Goal: Task Accomplishment & Management: Contribute content

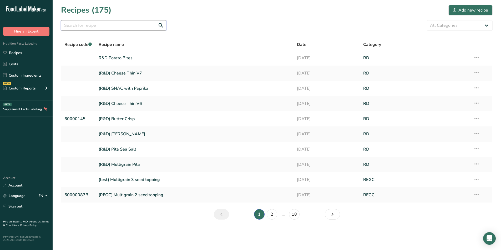
click at [112, 26] on input "text" at bounding box center [113, 25] width 105 height 11
type input "protein"
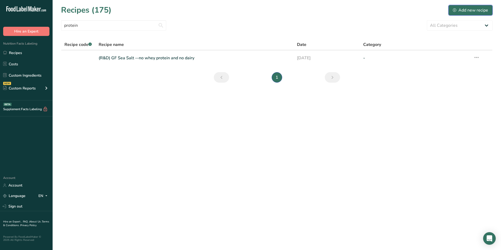
click at [472, 14] on button "Add new recipe" at bounding box center [470, 10] width 44 height 11
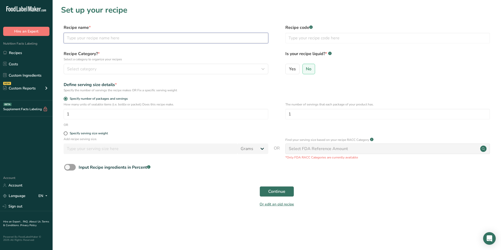
click at [159, 37] on input "text" at bounding box center [166, 38] width 204 height 11
drag, startPoint x: 86, startPoint y: 38, endPoint x: 68, endPoint y: 38, distance: 18.1
click at [68, 38] on input "(9000007) Protein Red Chili" at bounding box center [166, 38] width 204 height 11
type input "() Protein Red Chili"
click at [314, 40] on input "text" at bounding box center [387, 38] width 204 height 11
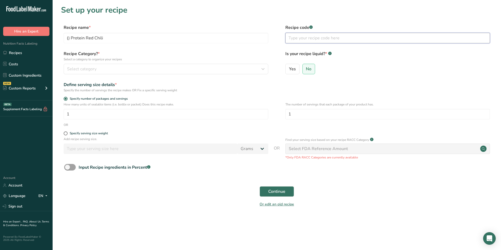
paste input "9000007"
type input "9000007"
click at [68, 38] on input "() Protein Red Chili" at bounding box center [166, 38] width 204 height 11
type input "(REGC) Protein Red Chili"
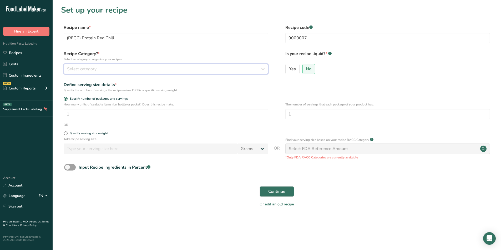
click at [110, 67] on div "Select category" at bounding box center [164, 69] width 194 height 6
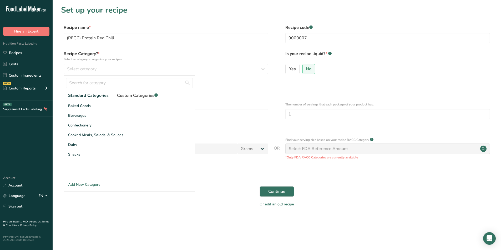
click at [138, 96] on span "Custom Categories .a-a{fill:#347362;}.b-a{fill:#fff;}" at bounding box center [137, 95] width 41 height 6
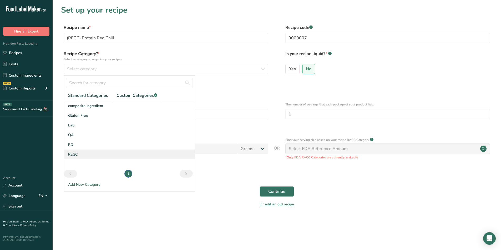
click at [87, 151] on div "REGC" at bounding box center [129, 155] width 131 height 10
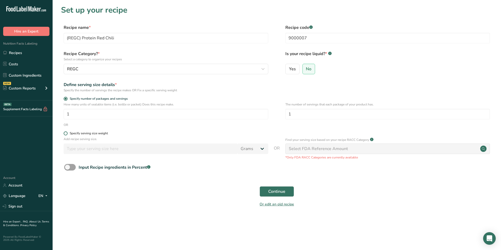
click at [98, 132] on div "Specify serving size weight" at bounding box center [89, 134] width 38 height 4
click at [67, 132] on input "Specify serving size weight" at bounding box center [65, 133] width 3 height 3
radio input "true"
radio input "false"
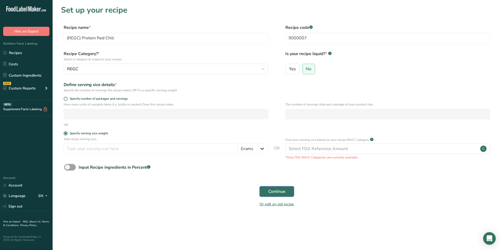
click at [266, 195] on button "Continue" at bounding box center [276, 192] width 34 height 11
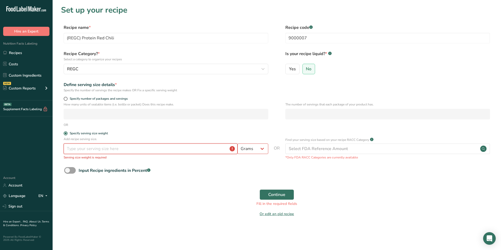
click at [127, 152] on input "number" at bounding box center [151, 149] width 174 height 11
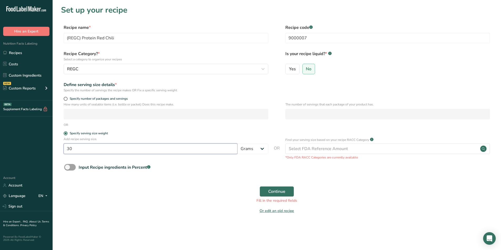
type input "30"
click at [259, 187] on button "Continue" at bounding box center [276, 192] width 34 height 11
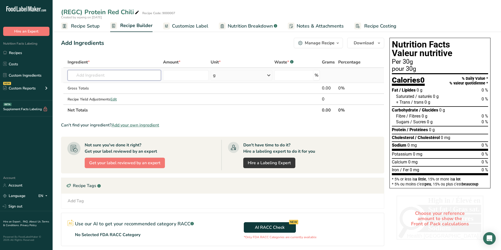
click at [109, 70] on input "text" at bounding box center [114, 75] width 93 height 11
type input "c"
click at [95, 71] on input "text" at bounding box center [114, 75] width 93 height 11
type input "5"
click at [148, 127] on span "Add your own ingredient" at bounding box center [135, 125] width 48 height 6
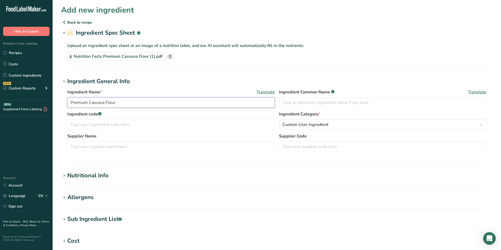
click at [88, 102] on input "Premium Cassava Flour" at bounding box center [170, 102] width 207 height 11
drag, startPoint x: 88, startPoint y: 102, endPoint x: 50, endPoint y: 105, distance: 37.5
click at [50, 105] on div ".a-20{fill:#fff;} Hire an Expert Nutrition Facts Labeling Recipes Costs Custom …" at bounding box center [250, 191] width 501 height 382
type input "Cassava Flour"
click at [82, 129] on input "text" at bounding box center [170, 125] width 207 height 11
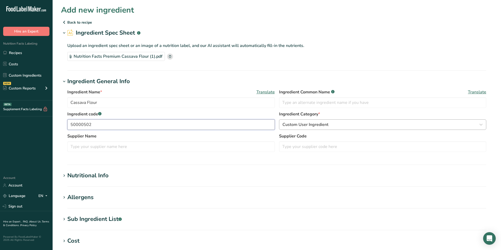
type input "50000502"
click at [296, 127] on span "Custom User Ingredient" at bounding box center [305, 125] width 46 height 6
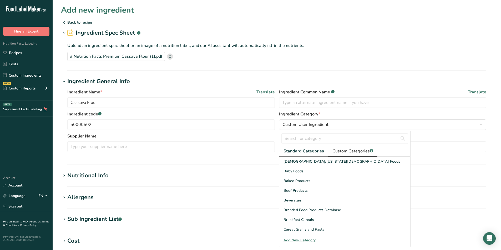
click at [360, 148] on span "Custom Categories .a-a{fill:#347362;}.b-a{fill:#fff;}" at bounding box center [352, 151] width 41 height 6
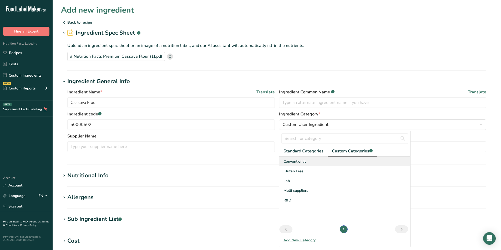
click at [295, 164] on div "Conventional" at bounding box center [344, 162] width 131 height 10
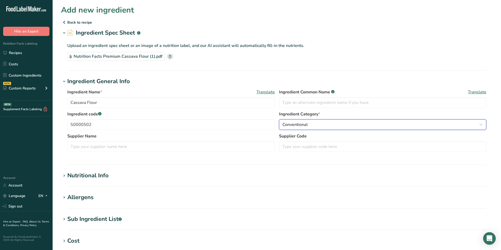
click at [336, 124] on div "Conventional" at bounding box center [380, 125] width 197 height 6
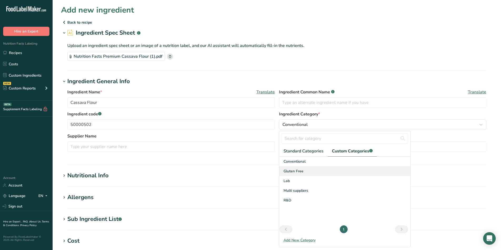
click at [301, 171] on span "Gluten Free" at bounding box center [293, 172] width 20 height 6
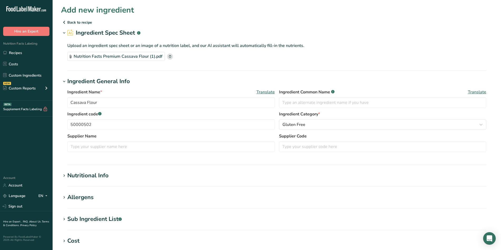
click at [189, 158] on section "Ingredient General Info Ingredient Name * Translate Cassava Flour Ingredient Co…" at bounding box center [276, 121] width 431 height 88
click at [125, 146] on input "text" at bounding box center [170, 147] width 207 height 11
click at [148, 145] on input "text" at bounding box center [170, 147] width 207 height 11
type input "a"
type input "American Key Food"
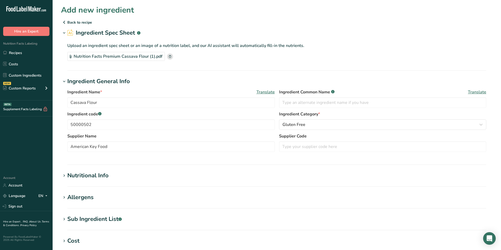
click at [167, 169] on section "Add new ingredient Back to recipe Ingredient Spec Sheet .a-a{fill:#347362;}.b-a…" at bounding box center [277, 182] width 448 height 365
click at [153, 179] on h1 "Nutritional Info" at bounding box center [276, 176] width 431 height 9
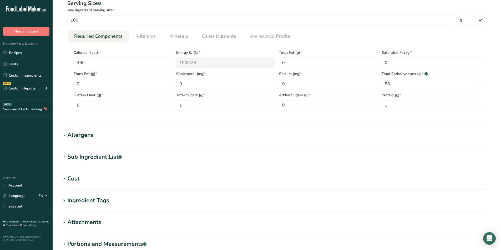
scroll to position [253, 0]
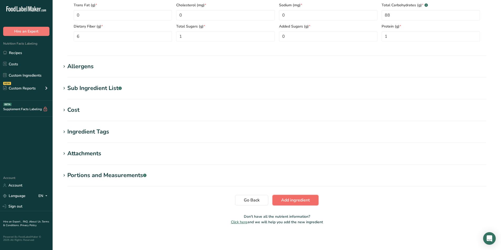
click at [297, 202] on span "Add ingredient" at bounding box center [295, 200] width 29 height 6
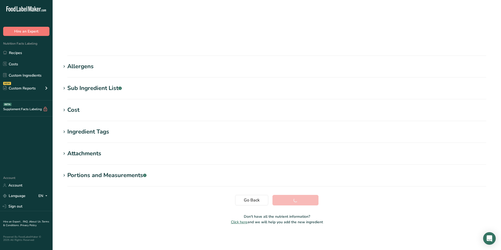
scroll to position [32, 0]
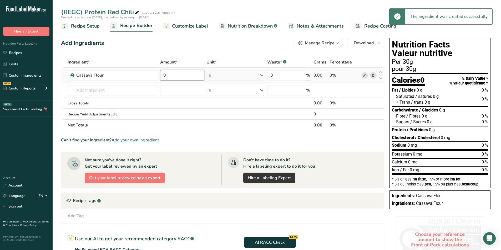
click at [172, 75] on input "0" at bounding box center [182, 75] width 44 height 11
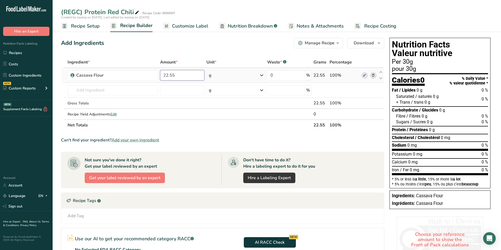
type input "22.55"
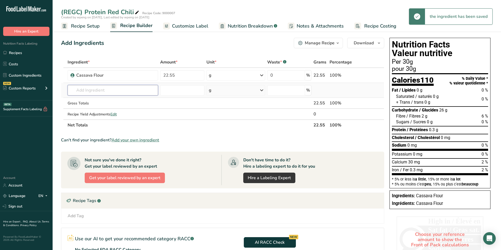
click at [113, 90] on input "text" at bounding box center [113, 90] width 90 height 11
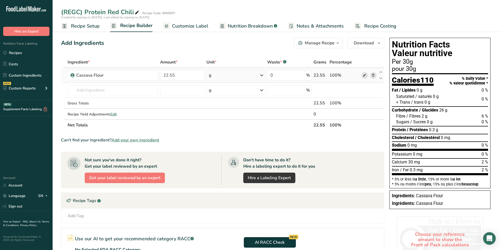
click at [365, 74] on icon at bounding box center [364, 76] width 4 height 6
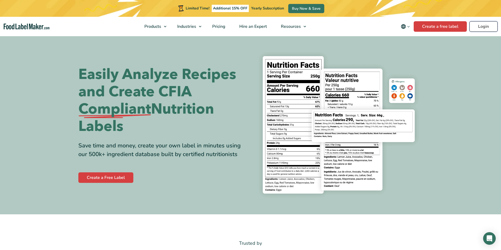
click at [484, 27] on link "Login" at bounding box center [483, 26] width 28 height 11
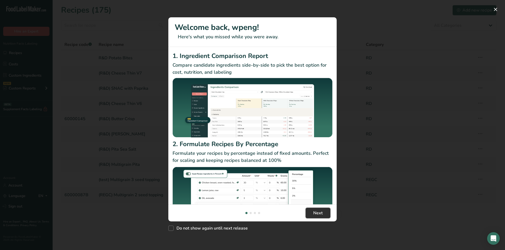
click at [313, 213] on span "Next" at bounding box center [317, 213] width 9 height 6
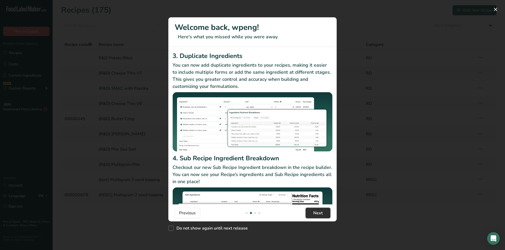
click at [313, 213] on span "Next" at bounding box center [317, 213] width 9 height 6
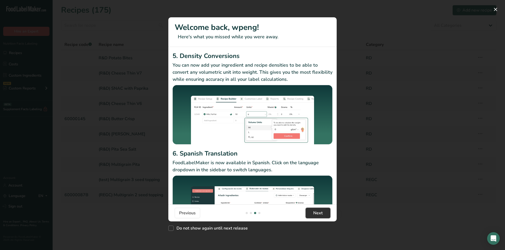
click at [313, 213] on span "Next" at bounding box center [317, 213] width 9 height 6
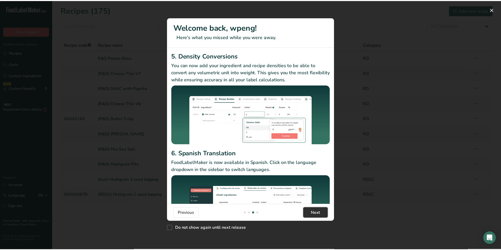
scroll to position [0, 505]
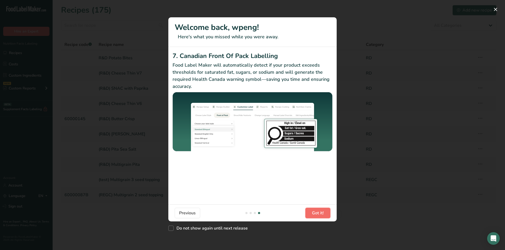
click at [313, 213] on span "Got it!" at bounding box center [318, 213] width 12 height 6
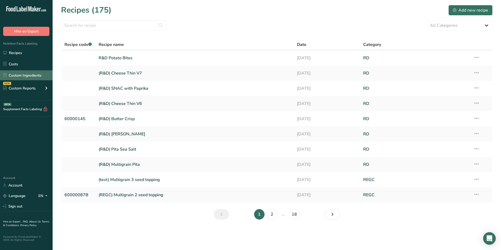
click at [32, 77] on link "Custom Ingredients" at bounding box center [26, 75] width 53 height 10
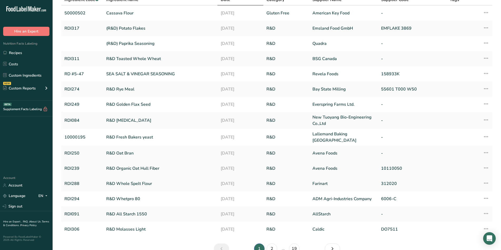
scroll to position [71, 0]
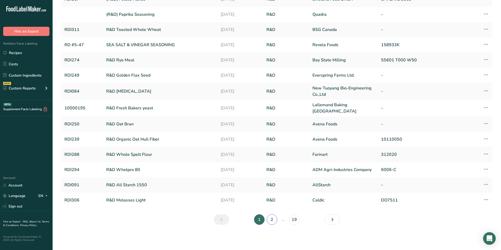
click at [276, 219] on link "2" at bounding box center [271, 220] width 11 height 11
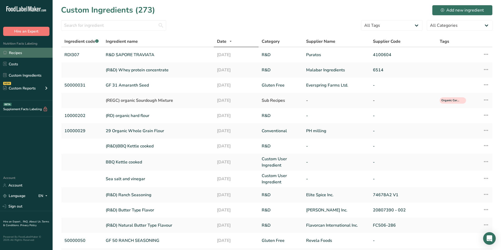
click at [10, 48] on link "Recipes" at bounding box center [26, 53] width 53 height 10
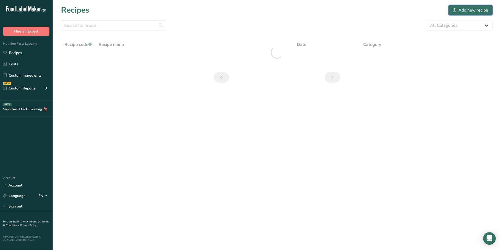
click at [461, 9] on div "Add new recipe" at bounding box center [469, 10] width 35 height 6
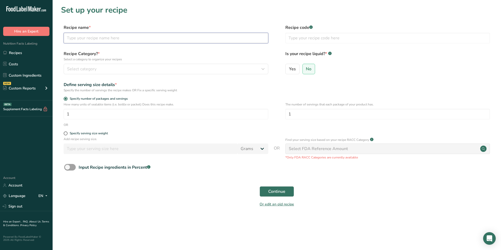
click at [116, 39] on input "text" at bounding box center [166, 38] width 204 height 11
type input "GF 510 Sunflower protein"
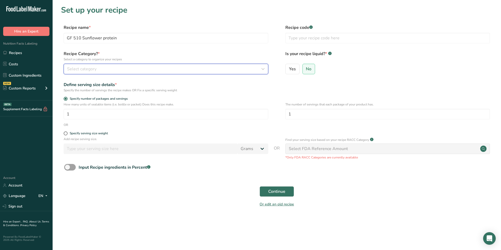
click at [120, 73] on button "Select category" at bounding box center [166, 69] width 204 height 11
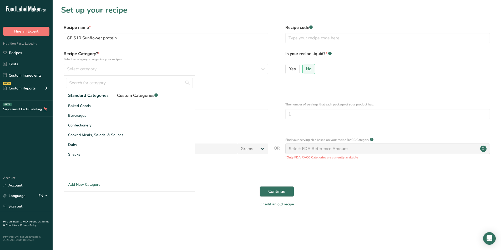
click at [136, 92] on link "Custom Categories .a-a{fill:#347362;}.b-a{fill:#fff;}" at bounding box center [137, 95] width 49 height 11
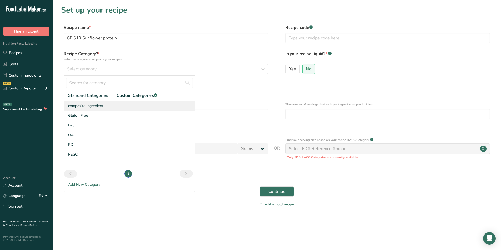
click at [102, 107] on span "composite ingredient" at bounding box center [85, 106] width 35 height 6
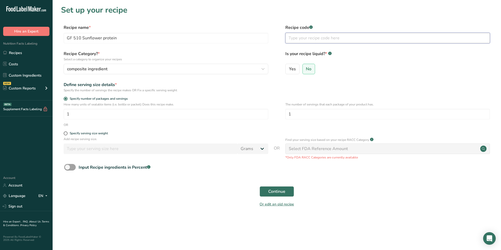
click at [336, 35] on input "text" at bounding box center [387, 38] width 204 height 11
type input "50000510"
click at [73, 133] on div "Specify serving size weight" at bounding box center [89, 134] width 38 height 4
click at [67, 133] on input "Specify serving size weight" at bounding box center [65, 133] width 3 height 3
radio input "true"
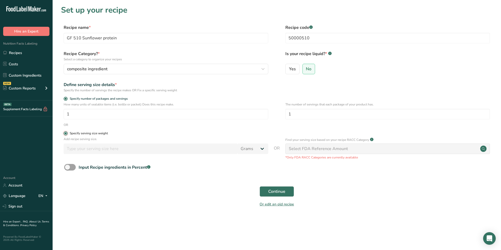
radio input "false"
click at [176, 152] on input "number" at bounding box center [151, 149] width 174 height 11
type input "100"
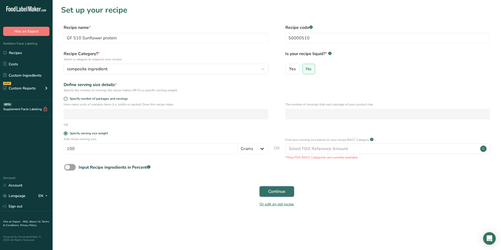
click at [282, 191] on span "Continue" at bounding box center [276, 192] width 17 height 6
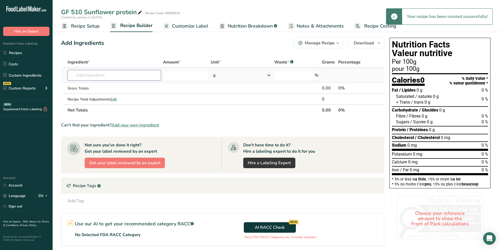
click at [83, 74] on input "text" at bounding box center [114, 75] width 93 height 11
type input "4"
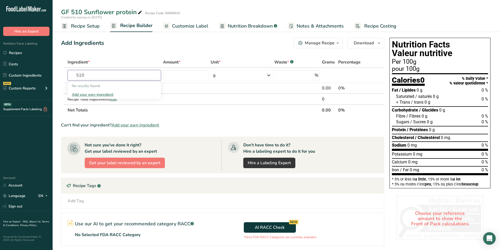
type input "510"
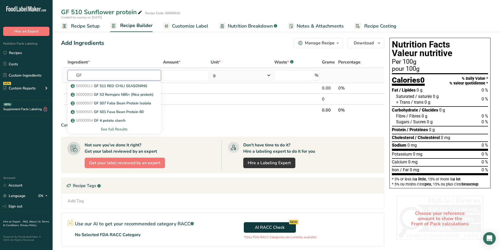
type input "G"
type input "5000"
click at [110, 88] on p "50000510A Organic Sunflower Protein" at bounding box center [107, 86] width 70 height 6
type input "Organic Sunflower Protein"
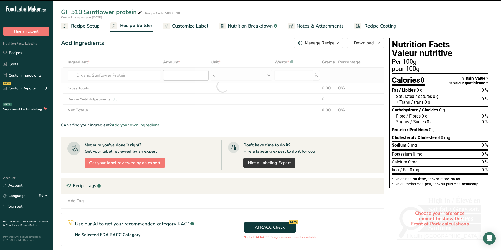
type input "0"
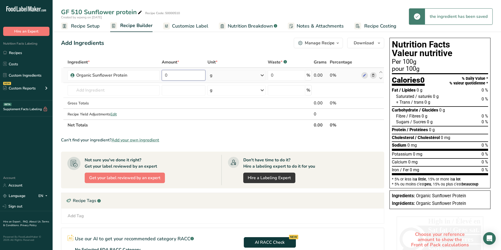
click at [191, 77] on input "0" at bounding box center [184, 75] width 44 height 11
type input "1"
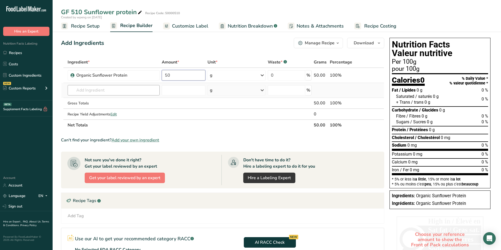
type input "50"
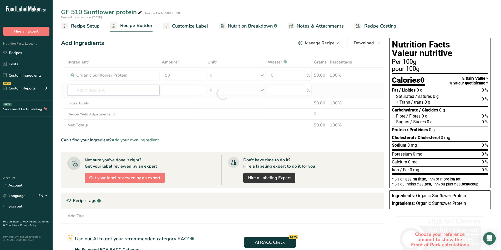
click at [133, 89] on div "Ingredient * Amount * Unit * Waste * .a-a{fill:#347362;}.b-a{fill:#fff;} Grams …" at bounding box center [222, 94] width 323 height 74
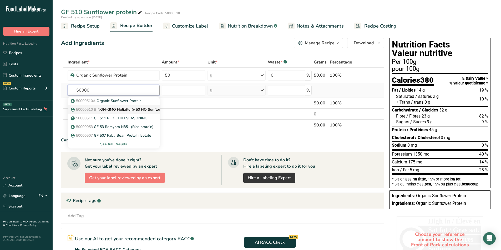
type input "50000"
click at [125, 107] on p "50000510 B NON-GMO Heliaflor® 50 HO Sunflower Protein" at bounding box center [125, 110] width 107 height 6
type input "NON-GMO Heliaflor® 50 HO Sunflower Protein"
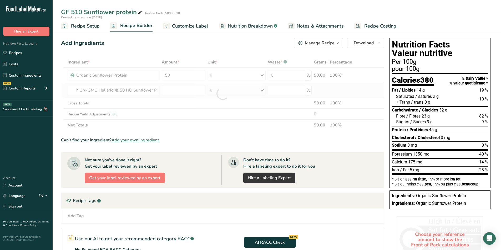
type input "0"
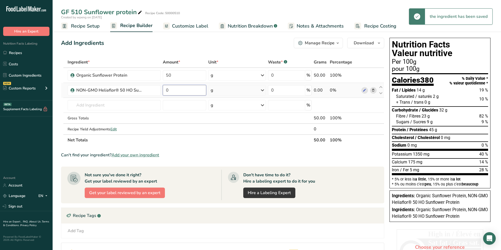
click at [176, 90] on input "0" at bounding box center [184, 90] width 43 height 11
type input "50"
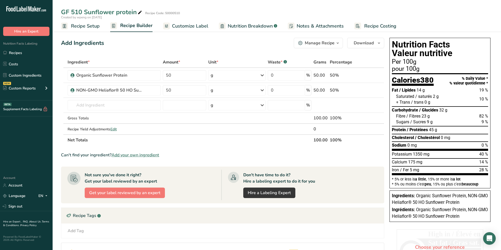
click at [334, 42] on div "Manage Recipe" at bounding box center [320, 43] width 30 height 6
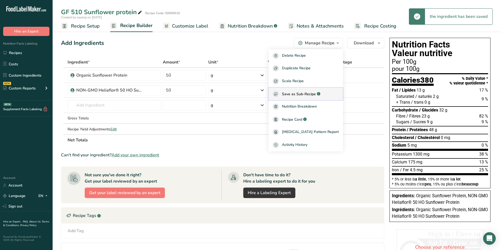
click at [316, 94] on span "Save as Sub-Recipe" at bounding box center [299, 94] width 34 height 6
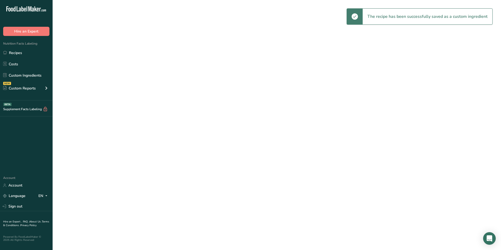
select select "30"
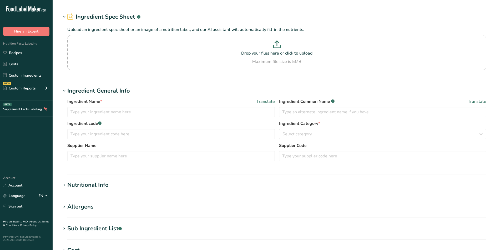
type input "Cassava Flour"
type input "50000502"
type input "American Key Food"
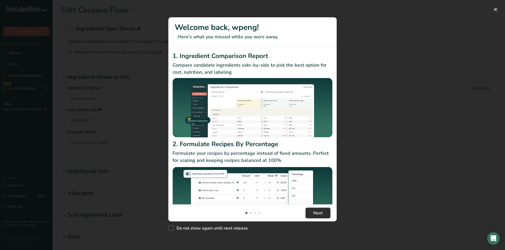
click at [323, 215] on button "Next" at bounding box center [317, 213] width 25 height 11
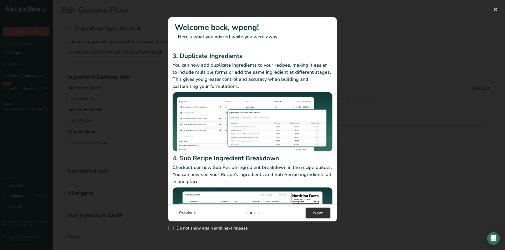
click at [323, 215] on button "Next" at bounding box center [317, 213] width 25 height 11
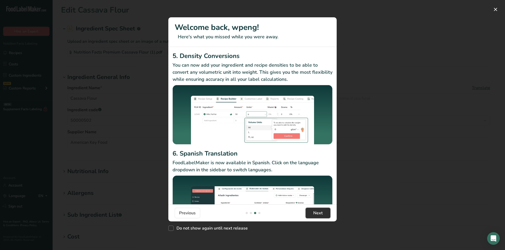
click at [323, 215] on button "Next" at bounding box center [317, 213] width 25 height 11
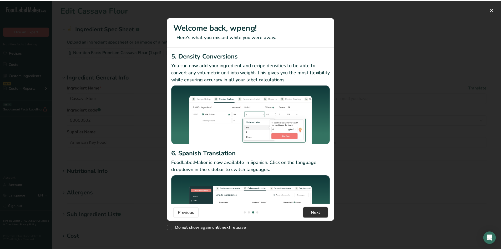
scroll to position [0, 505]
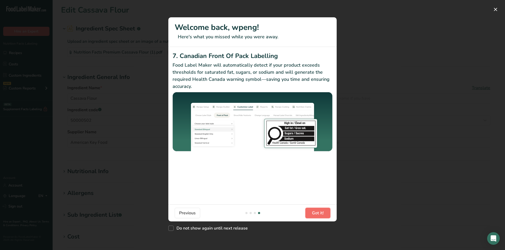
click at [323, 215] on button "Got it!" at bounding box center [317, 213] width 25 height 11
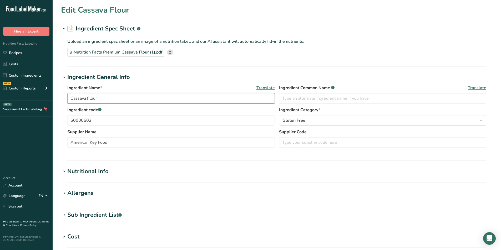
click at [71, 99] on input "Cassava Flour" at bounding box center [170, 98] width 207 height 11
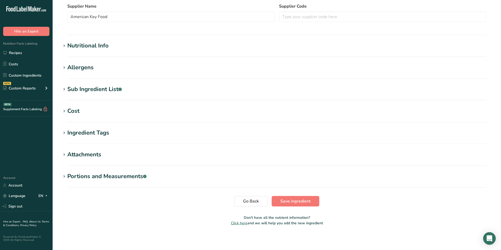
scroll to position [127, 0]
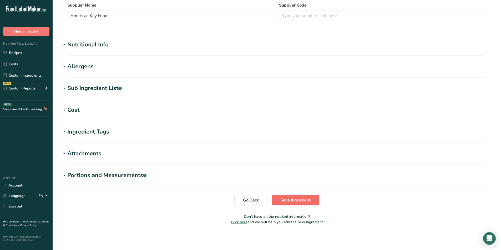
type input "GF 502 Cassava Flour"
click at [298, 204] on button "Save ingredient" at bounding box center [295, 200] width 48 height 11
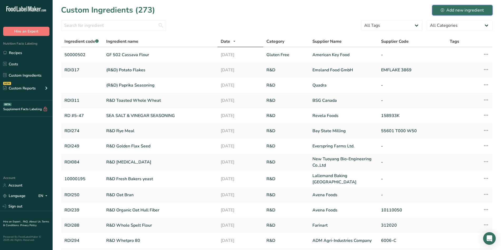
click at [451, 14] on button "Add new ingredient" at bounding box center [462, 10] width 60 height 11
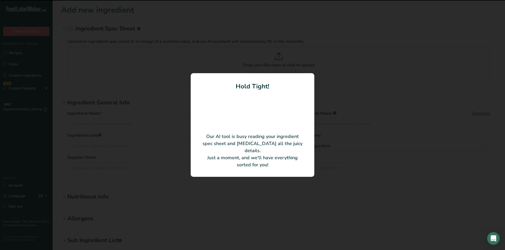
type input "Deflavored Faba Bean Protein 60"
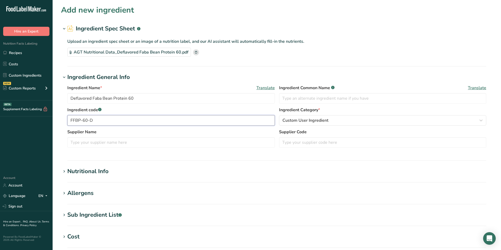
drag, startPoint x: 96, startPoint y: 121, endPoint x: 49, endPoint y: 117, distance: 46.6
click at [49, 117] on div ".a-20{fill:#fff;} Hire an Expert Nutrition Facts Labeling Recipes Costs Custom …" at bounding box center [250, 188] width 501 height 377
type input "50000501 A"
click at [357, 116] on button "Custom User Ingredient" at bounding box center [382, 120] width 207 height 11
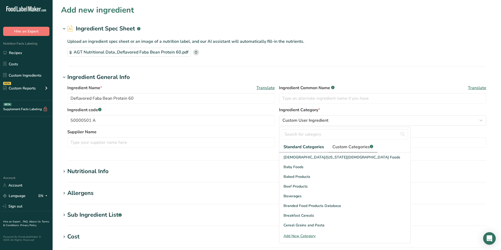
click at [344, 150] on span "Custom Categories .a-a{fill:#347362;}.b-a{fill:#fff;}" at bounding box center [352, 147] width 41 height 6
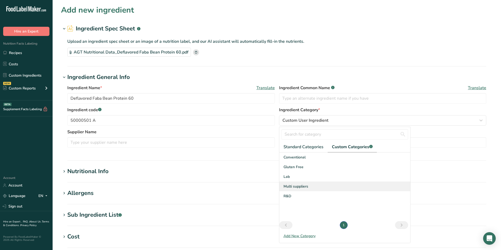
click at [301, 184] on span "Multi suppliers" at bounding box center [295, 187] width 25 height 6
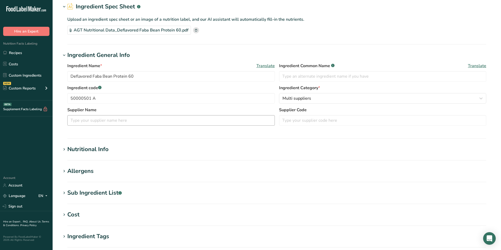
scroll to position [53, 0]
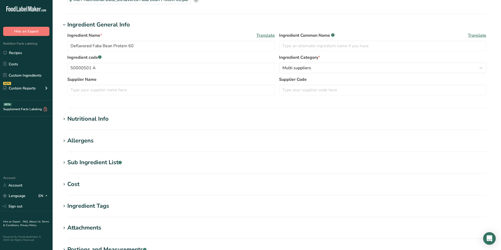
click at [84, 119] on div "Nutritional Info" at bounding box center [87, 119] width 41 height 9
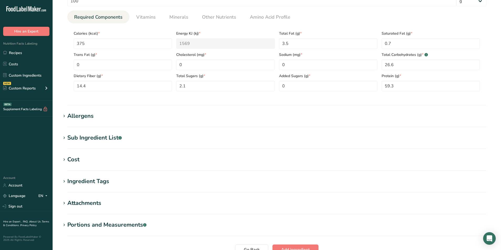
scroll to position [249, 0]
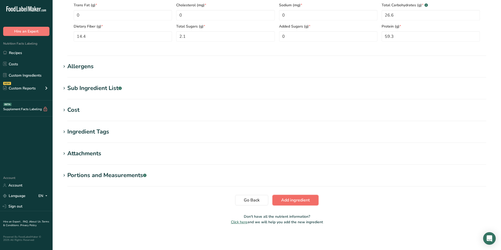
click at [286, 203] on span "Add ingredient" at bounding box center [295, 200] width 29 height 6
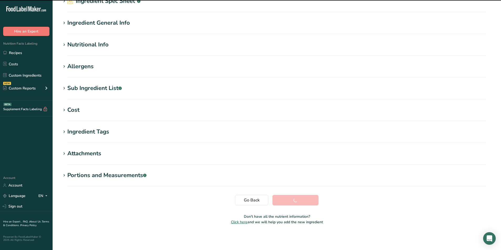
scroll to position [28, 0]
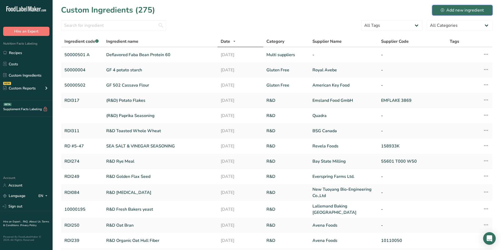
click at [465, 7] on div "Add new ingredient" at bounding box center [461, 10] width 43 height 6
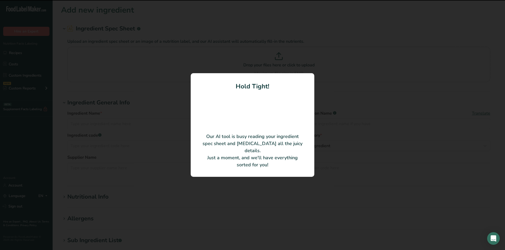
type input "VITESSENCE Pulse products (including various pea, lentil, chickpea, and faba be…"
type input "Ingredion Incorporated"
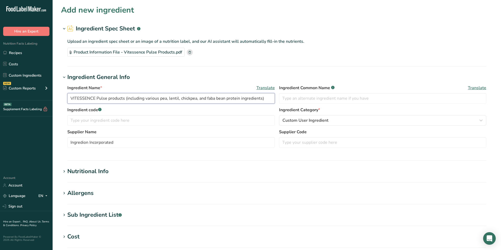
drag, startPoint x: 265, startPoint y: 99, endPoint x: 58, endPoint y: 90, distance: 207.0
click at [58, 90] on section "Add new ingredient Ingredient Spec Sheet .a-a{fill:#347362;}.b-a{fill:#fff;} Up…" at bounding box center [277, 180] width 448 height 361
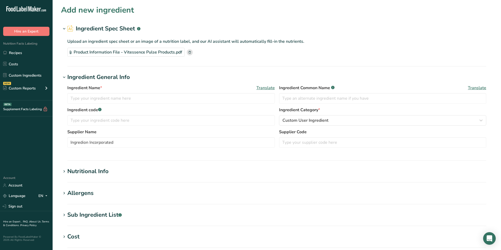
click at [191, 51] on rect at bounding box center [190, 52] width 6 height 6
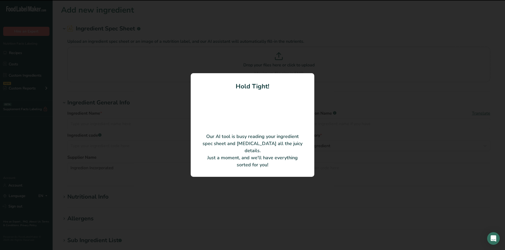
type input "VITESSENCE Prista P 360 Faba Bean Protein"
type input "70000519"
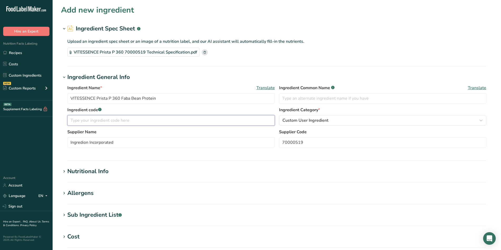
click at [159, 121] on input "text" at bounding box center [170, 120] width 207 height 11
type input "50000501B"
click at [314, 124] on span "Custom User Ingredient" at bounding box center [305, 120] width 46 height 6
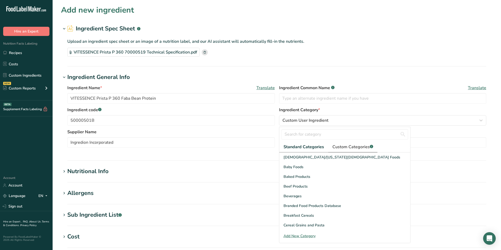
click at [359, 150] on span "Custom Categories .a-a{fill:#347362;}.b-a{fill:#fff;}" at bounding box center [352, 147] width 41 height 6
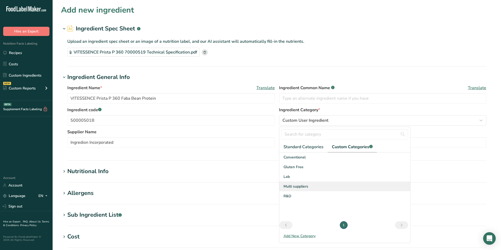
click at [290, 189] on span "Multi suppliers" at bounding box center [295, 187] width 25 height 6
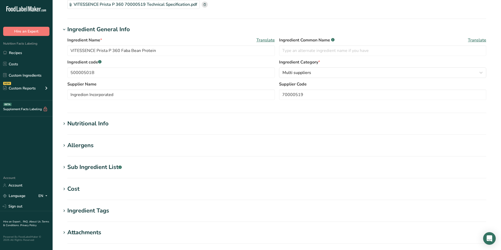
scroll to position [127, 0]
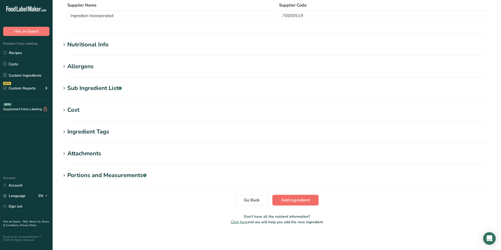
click at [310, 200] on button "Add ingredient" at bounding box center [295, 200] width 46 height 11
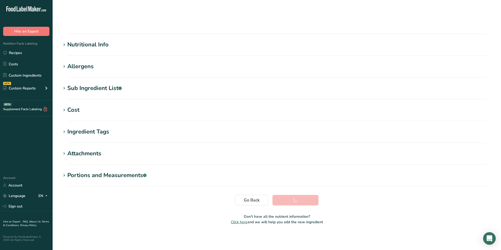
scroll to position [28, 0]
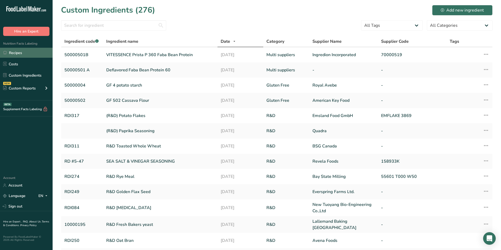
click at [13, 52] on link "Recipes" at bounding box center [26, 53] width 53 height 10
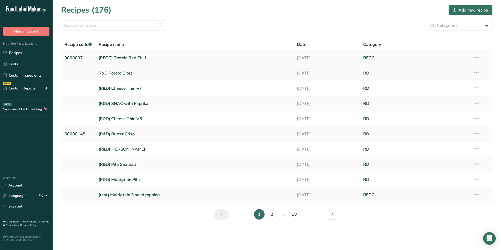
click at [133, 57] on link "(REGC) Protein Red Chili" at bounding box center [195, 58] width 192 height 11
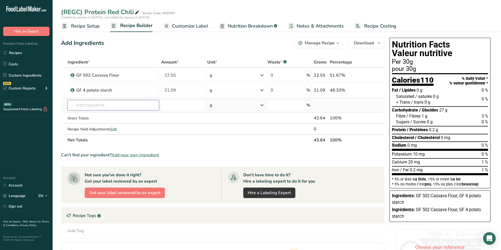
click at [87, 108] on input "text" at bounding box center [113, 105] width 91 height 11
type input "GF 501"
click at [82, 117] on span "50000501" at bounding box center [84, 116] width 17 height 5
type input "GF 501 Fava Bean Protein 60"
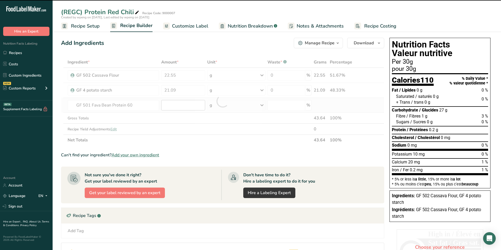
type input "0"
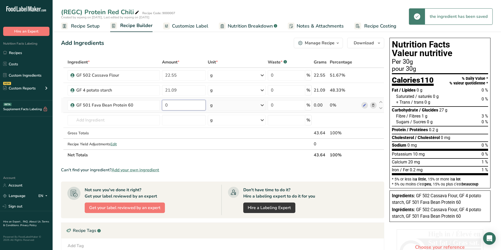
click at [194, 106] on input "0" at bounding box center [184, 105] width 44 height 11
type input "17.99"
click at [119, 120] on input "text" at bounding box center [114, 120] width 92 height 11
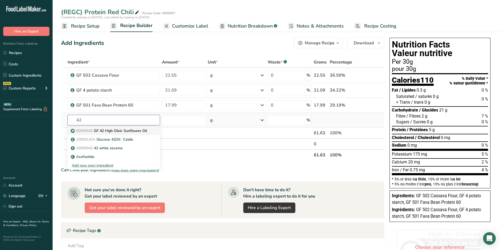
type input "GF 42 High Oleic Sunflower Oil"
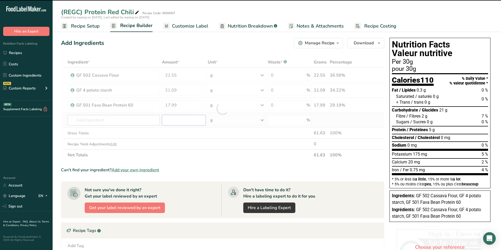
type input "0"
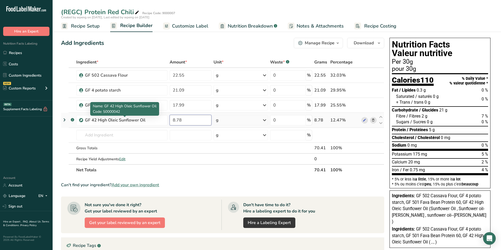
type input "8.78"
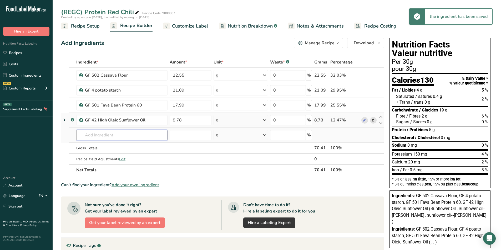
click at [112, 137] on input "text" at bounding box center [121, 135] width 91 height 11
click at [134, 185] on span "Add your own ingredient" at bounding box center [135, 185] width 48 height 6
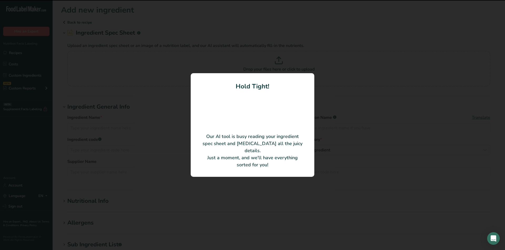
type input "Faba Bean Protein Isolate"
type input "AGT Foods"
type input "FFBP-90-A"
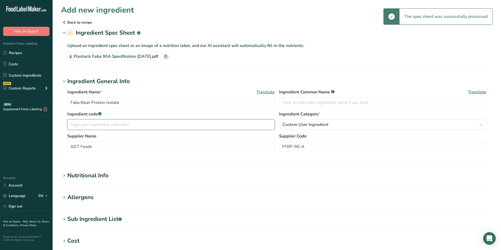
click at [125, 124] on input "text" at bounding box center [170, 125] width 207 height 11
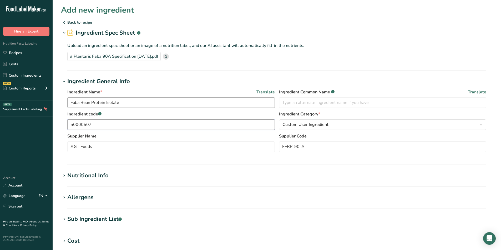
type input "50000507"
click at [70, 102] on input "Faba Bean Protein Isolate" at bounding box center [170, 102] width 207 height 11
type input "GF 507 Faba Bean Protein Isolate"
click at [356, 129] on button "Custom User Ingredient" at bounding box center [382, 125] width 207 height 11
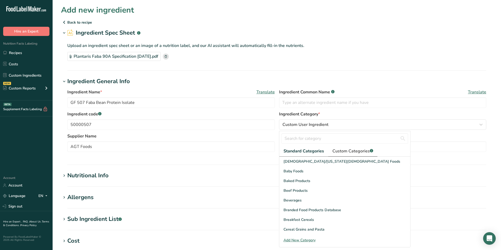
click at [342, 150] on span "Custom Categories .a-a{fill:#347362;}.b-a{fill:#fff;}" at bounding box center [352, 151] width 41 height 6
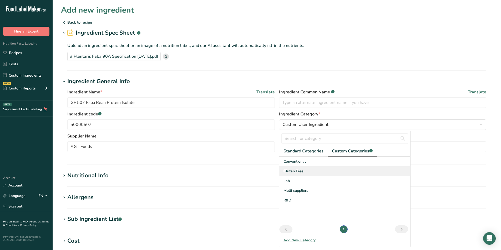
click at [295, 173] on span "Gluten Free" at bounding box center [293, 172] width 20 height 6
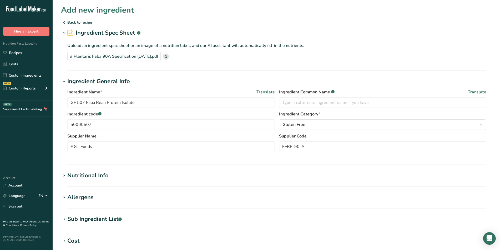
click at [137, 180] on section "Nutritional Info Serving Size .a-a{fill:#347362;}.b-a{fill:#fff;} Add ingredien…" at bounding box center [276, 180] width 431 height 16
click at [104, 173] on div "Nutritional Info" at bounding box center [87, 176] width 41 height 9
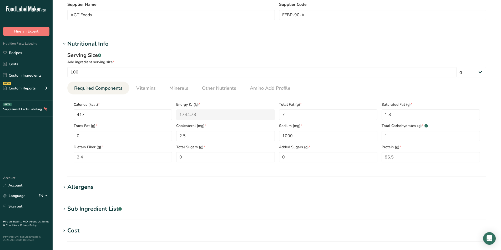
scroll to position [210, 0]
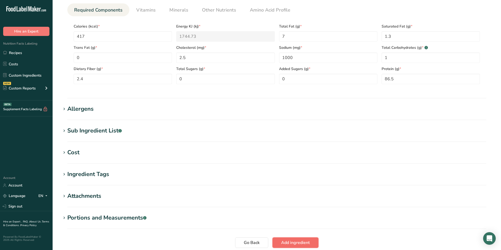
click at [313, 241] on button "Add ingredient" at bounding box center [295, 243] width 46 height 11
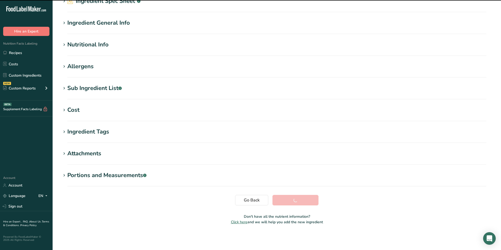
scroll to position [32, 0]
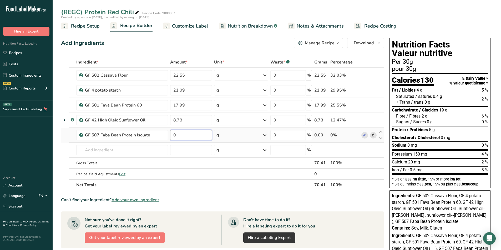
click at [189, 135] on input "0" at bounding box center [191, 135] width 42 height 11
type input "7.6"
click at [102, 149] on input "text" at bounding box center [122, 150] width 92 height 11
type input "F"
type input "GF 53"
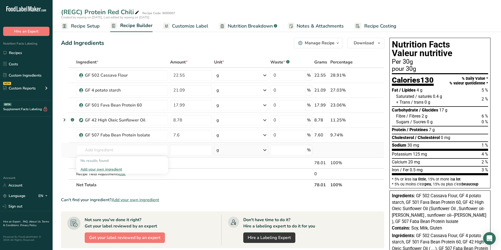
click at [109, 170] on div "Add your own ingredient" at bounding box center [121, 170] width 83 height 6
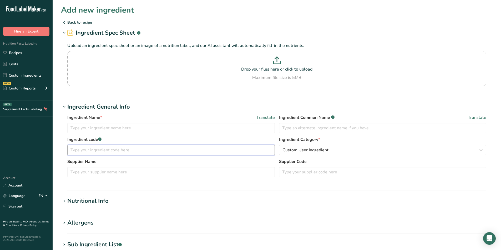
click at [126, 148] on input "text" at bounding box center [170, 150] width 207 height 11
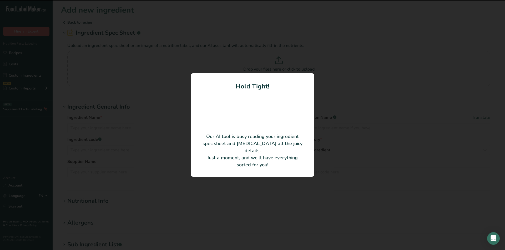
type input "Remypro N85+ (Rice protein)"
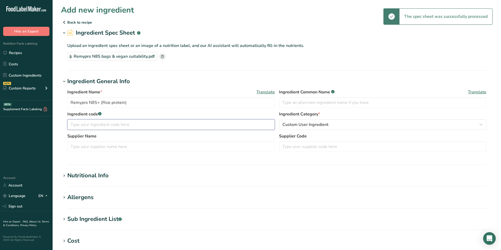
click at [132, 124] on input "text" at bounding box center [170, 125] width 207 height 11
type input "G"
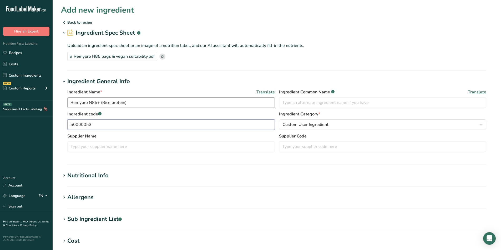
type input "50000053"
click at [71, 104] on input "Remypro N85+ (Rice protein)" at bounding box center [170, 102] width 207 height 11
type input "GF 53 Remypro N85+ (Rice protein)"
click at [404, 127] on div "Custom User Ingredient" at bounding box center [380, 125] width 197 height 6
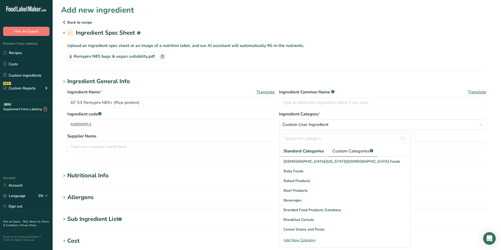
click at [342, 151] on span "Custom Categories .a-a{fill:#347362;}.b-a{fill:#fff;}" at bounding box center [352, 151] width 41 height 6
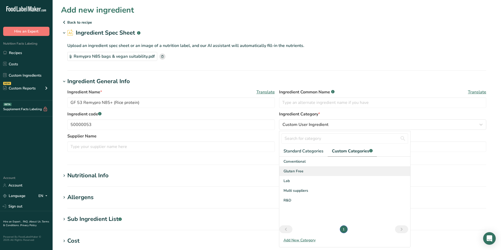
click at [296, 172] on span "Gluten Free" at bounding box center [293, 172] width 20 height 6
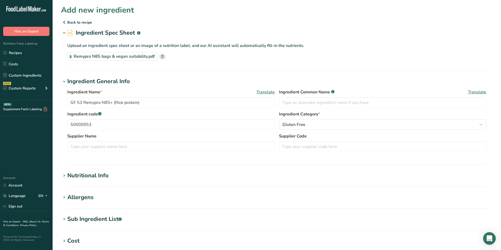
click at [93, 181] on section "Nutritional Info Serving Size .a-a{fill:#347362;}.b-a{fill:#fff;} Add ingredien…" at bounding box center [276, 180] width 431 height 16
click at [92, 175] on div "Nutritional Info" at bounding box center [87, 176] width 41 height 9
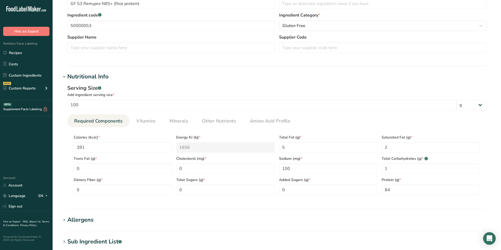
scroll to position [105, 0]
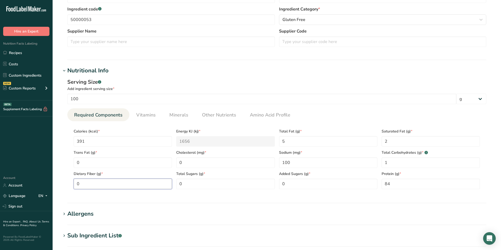
click at [93, 185] on Fiber "0" at bounding box center [123, 184] width 98 height 11
type Fiber "3.2"
click at [320, 216] on h1 "Allergens" at bounding box center [276, 214] width 431 height 9
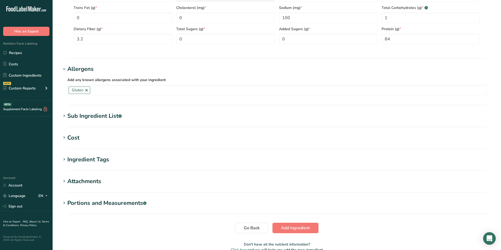
scroll to position [278, 0]
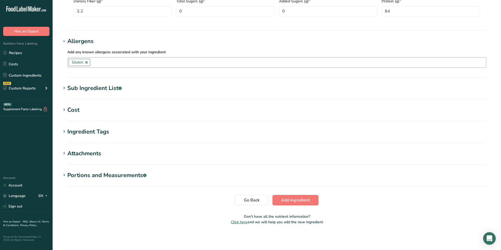
click at [85, 62] on link at bounding box center [86, 62] width 4 height 4
click at [302, 200] on span "Add ingredient" at bounding box center [295, 200] width 29 height 6
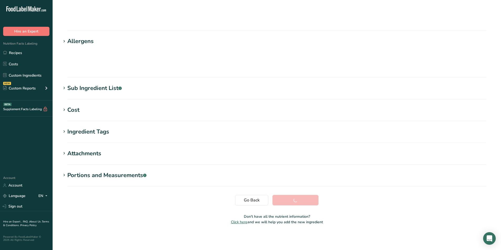
scroll to position [32, 0]
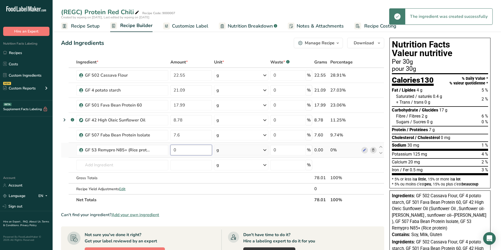
click at [194, 151] on input "0" at bounding box center [191, 150] width 42 height 11
type input "5"
click at [177, 148] on input "0.21" at bounding box center [191, 150] width 42 height 11
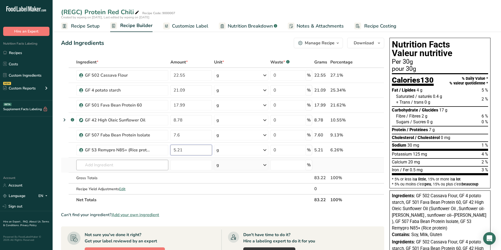
type input "5.21"
click at [133, 168] on div "Ingredient * Amount * Unit * Waste * .a-a{fill:#347362;}.b-a{fill:#fff;} Grams …" at bounding box center [222, 131] width 323 height 149
click at [131, 213] on span "Add your own ingredient" at bounding box center [135, 215] width 48 height 6
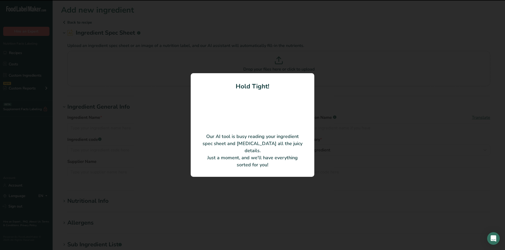
type input "NON-GMO GLUTEN-FREE RED CHILI SEASONING #162467K"
type input "162467K"
type input "Revela Foods"
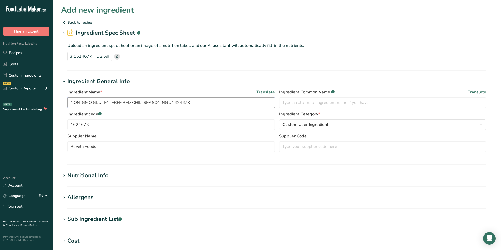
click at [69, 102] on input "NON-GMO GLUTEN-FREE RED CHILI SEASONING #162467K" at bounding box center [170, 102] width 207 height 11
type input "GF 511NON-GMO GLUTEN-FREE RED CHILI SEASONING #162467K"
drag, startPoint x: 122, startPoint y: 125, endPoint x: 15, endPoint y: 121, distance: 107.3
click at [15, 121] on div ".a-20{fill:#fff;} Hire an Expert Nutrition Facts Labeling Recipes Costs Custom …" at bounding box center [250, 191] width 501 height 382
type input "50000511"
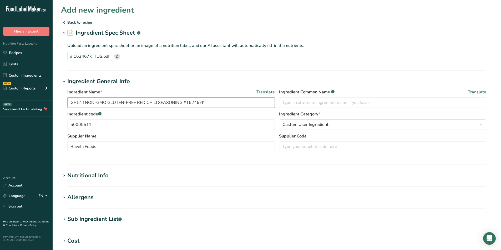
drag, startPoint x: 135, startPoint y: 101, endPoint x: 86, endPoint y: 104, distance: 48.9
click at [86, 104] on input "GF 511NON-GMO GLUTEN-FREE RED CHILI SEASONING #162467K" at bounding box center [170, 102] width 207 height 11
drag, startPoint x: 166, startPoint y: 98, endPoint x: 131, endPoint y: 102, distance: 35.0
click at [131, 102] on input "GF 511 RED CHILI SEASONING #162467K" at bounding box center [170, 102] width 207 height 11
type input "GF 511 RED CHILI SEASONING"
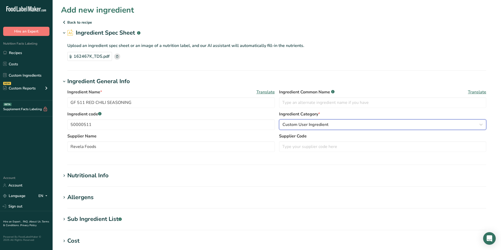
click at [311, 125] on span "Custom User Ingredient" at bounding box center [305, 125] width 46 height 6
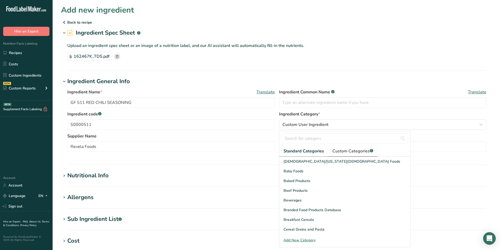
click at [357, 153] on span "Custom Categories .a-a{fill:#347362;}.b-a{fill:#fff;}" at bounding box center [352, 151] width 41 height 6
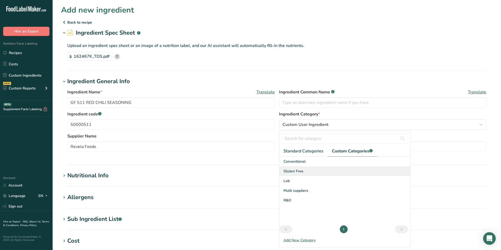
click at [292, 173] on span "Gluten Free" at bounding box center [293, 172] width 20 height 6
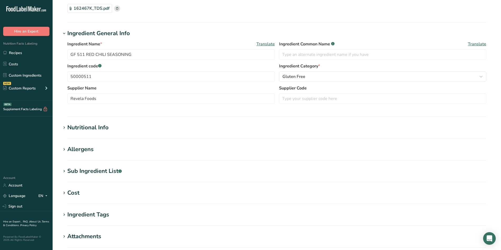
scroll to position [53, 0]
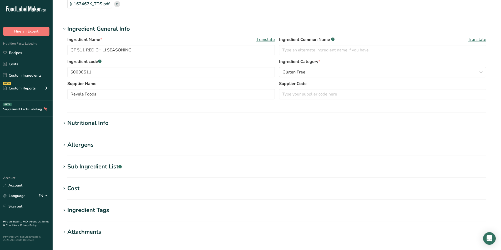
click at [74, 145] on div "Allergens" at bounding box center [80, 145] width 26 height 9
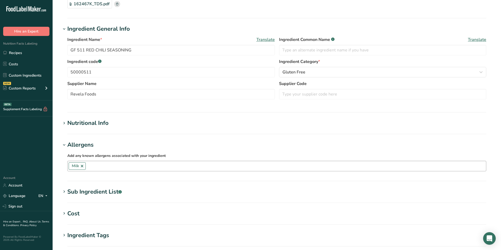
click at [81, 166] on link at bounding box center [82, 166] width 4 height 4
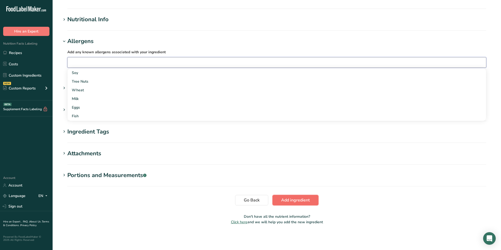
click at [306, 204] on button "Add ingredient" at bounding box center [295, 200] width 46 height 11
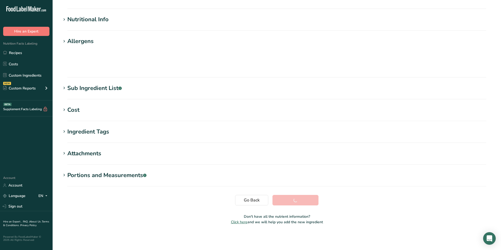
scroll to position [32, 0]
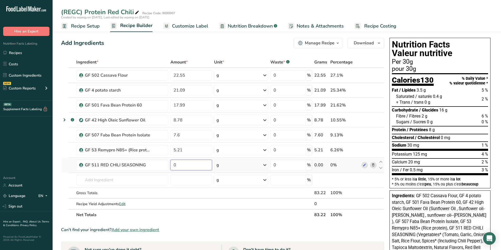
click at [189, 163] on input "0" at bounding box center [191, 165] width 42 height 11
type input "4.25"
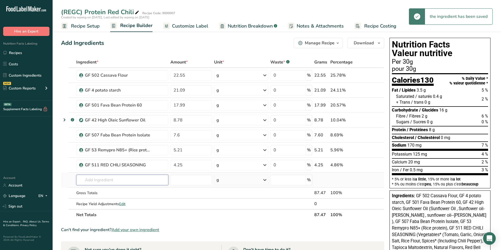
click at [90, 182] on input "text" at bounding box center [122, 180] width 92 height 11
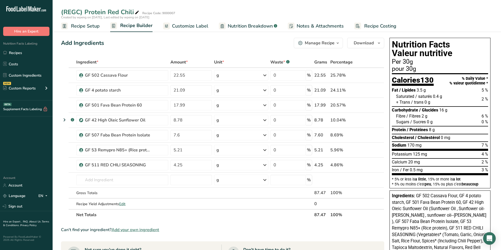
click at [126, 230] on span "Add your own ingredient" at bounding box center [135, 230] width 48 height 6
click at [109, 179] on input "text" at bounding box center [122, 180] width 92 height 11
type input "GF 510"
click at [113, 190] on p "50000510 GF 510 Sunflower protein" at bounding box center [113, 191] width 66 height 6
type input "GF 510 Sunflower protein"
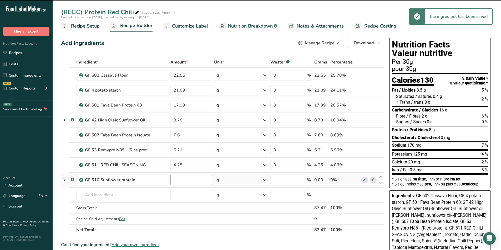
type input "0"
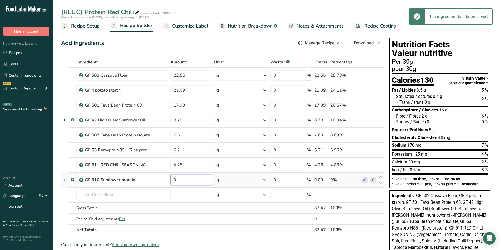
click at [198, 180] on input "0" at bounding box center [191, 180] width 42 height 11
type input "3.99"
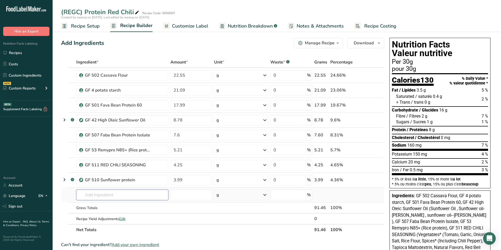
click at [109, 192] on input "text" at bounding box center [122, 195] width 92 height 11
type input "503"
click at [135, 243] on span "Add your own ingredient" at bounding box center [135, 245] width 48 height 6
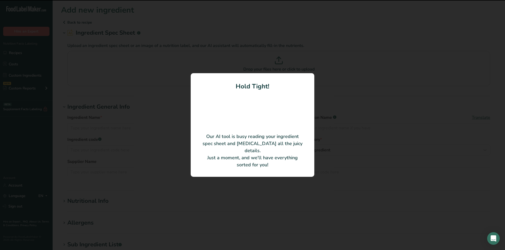
type input "Pea Protein 80B"
type input "AGT Foods"
type input "FYPP-80-B"
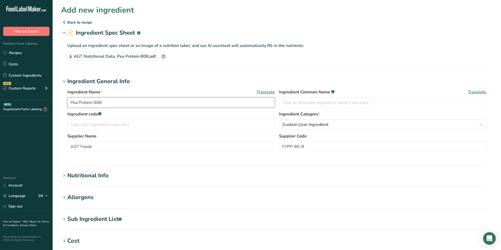
click at [71, 102] on input "Pea Protein 80B" at bounding box center [170, 102] width 207 height 11
type input "GF 503 Pea Protein 80B"
click at [124, 128] on input "text" at bounding box center [170, 125] width 207 height 11
type input "50000503"
click at [309, 120] on button "Custom User Ingredient" at bounding box center [382, 125] width 207 height 11
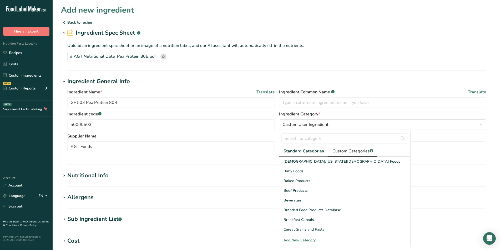
click at [352, 152] on span "Custom Categories .a-a{fill:#347362;}.b-a{fill:#fff;}" at bounding box center [352, 151] width 41 height 6
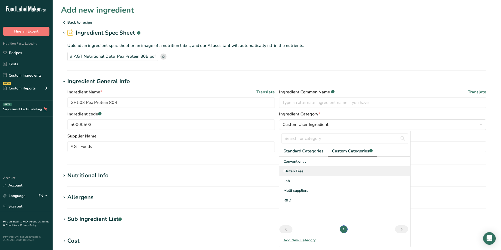
click at [302, 174] on div "Gluten Free" at bounding box center [344, 172] width 131 height 10
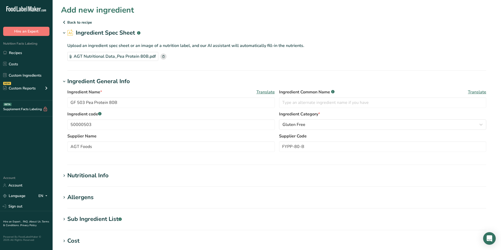
click at [220, 164] on section "Ingredient General Info Ingredient Name * Translate GF 503 Pea Protein 80B Ingr…" at bounding box center [276, 121] width 431 height 88
click at [104, 178] on div "Nutritional Info" at bounding box center [87, 176] width 41 height 9
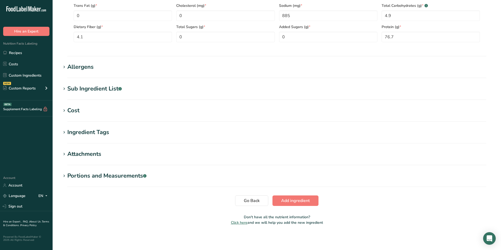
scroll to position [253, 0]
click at [292, 200] on span "Add ingredient" at bounding box center [295, 200] width 29 height 6
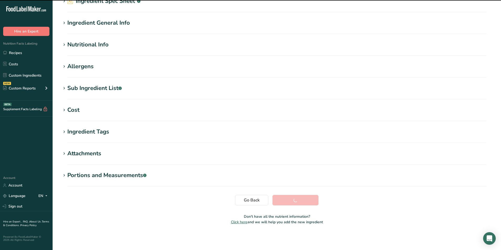
scroll to position [32, 0]
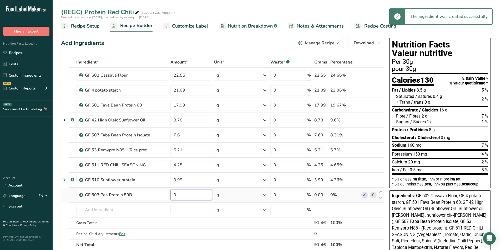
click at [185, 193] on input "0" at bounding box center [191, 195] width 42 height 11
type input "4"
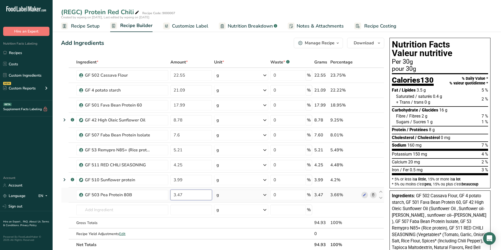
type input "3.47"
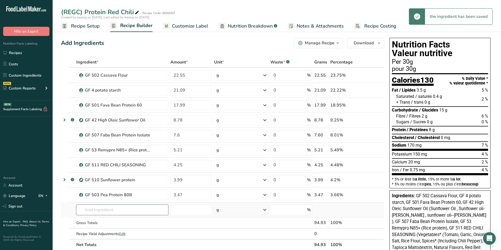
click at [113, 211] on input "text" at bounding box center [122, 210] width 92 height 11
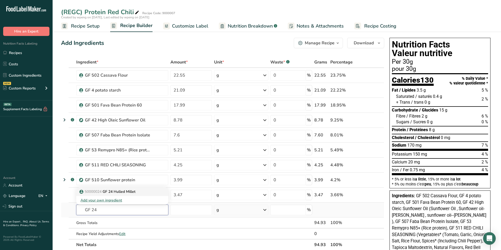
type input "GF 24 Hulled Millet"
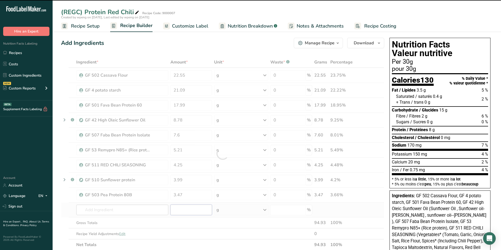
type input "0"
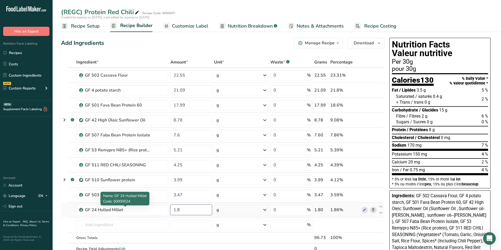
type input "1.8"
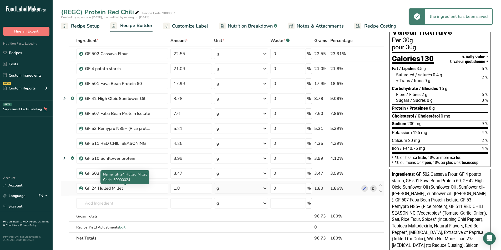
scroll to position [53, 0]
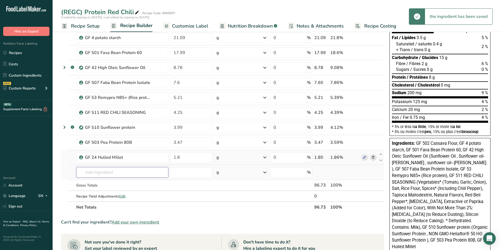
click at [98, 169] on input "text" at bounding box center [122, 172] width 92 height 11
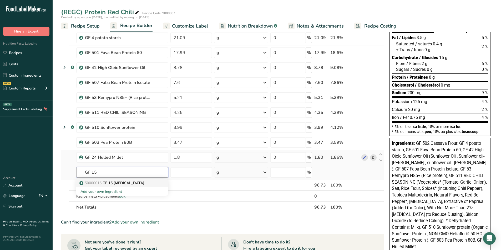
type input "GF 15 Sodium Bicarbonate"
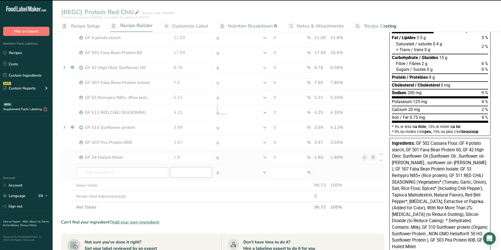
type input "0"
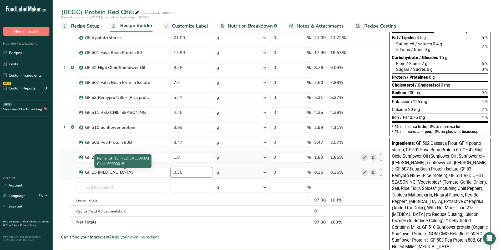
type input "0.35"
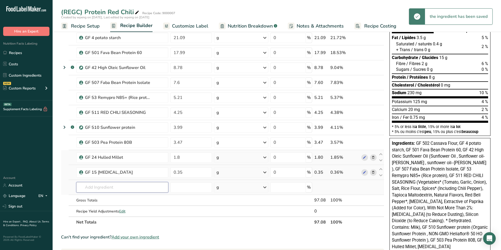
click at [101, 186] on input "text" at bounding box center [122, 187] width 92 height 11
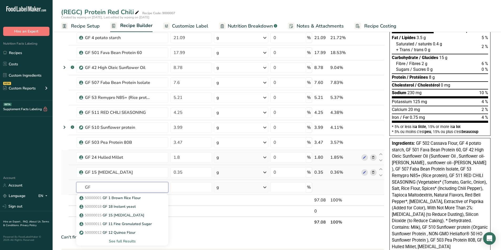
type input "G"
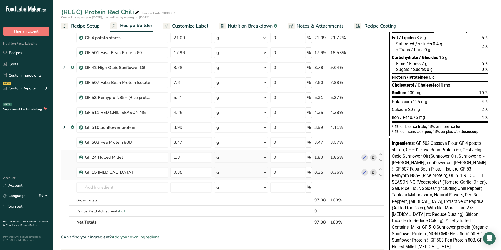
click at [127, 238] on span "Add your own ingredient" at bounding box center [135, 237] width 48 height 6
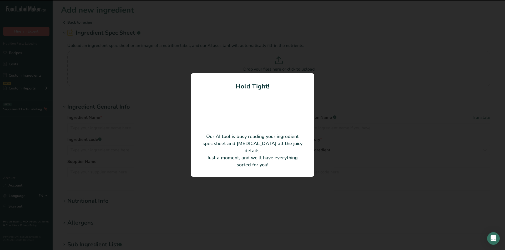
type input "V-90 Monocalcium Phosphate Anhydrous (Food)"
type input "Innophos, Inc."
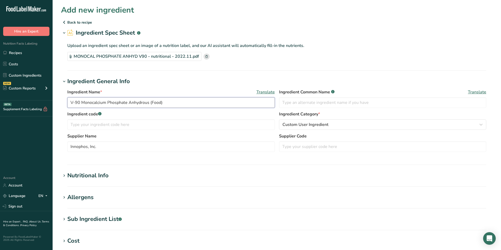
drag, startPoint x: 182, startPoint y: 100, endPoint x: 61, endPoint y: 100, distance: 120.3
click at [61, 100] on div "Ingredient Name * Translate V-90 Monocalcium Phosphate Anhydrous (Food) Ingredi…" at bounding box center [276, 122] width 431 height 73
type input "GF 16 MCP V90"
click at [87, 127] on input "text" at bounding box center [170, 125] width 207 height 11
type input "50000016"
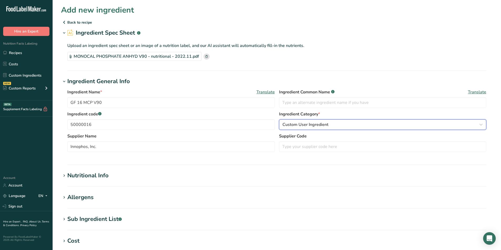
click at [294, 122] on span "Custom User Ingredient" at bounding box center [305, 125] width 46 height 6
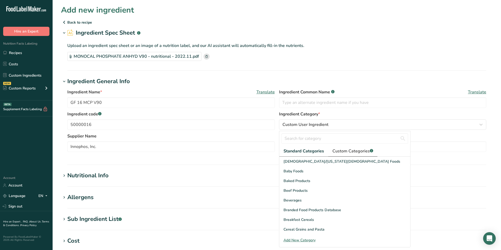
click at [359, 150] on span "Custom Categories .a-a{fill:#347362;}.b-a{fill:#fff;}" at bounding box center [352, 151] width 41 height 6
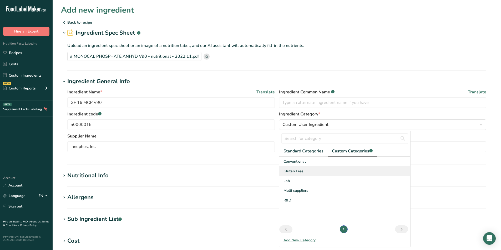
click at [289, 174] on div "Gluten Free" at bounding box center [344, 172] width 131 height 10
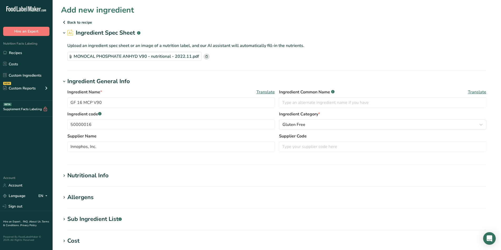
click at [106, 174] on div "Nutritional Info" at bounding box center [87, 176] width 41 height 9
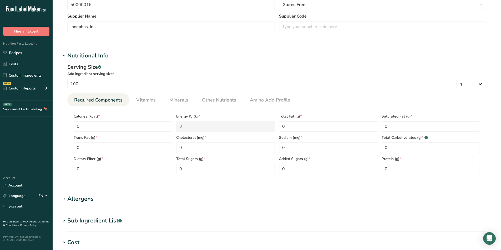
scroll to position [131, 0]
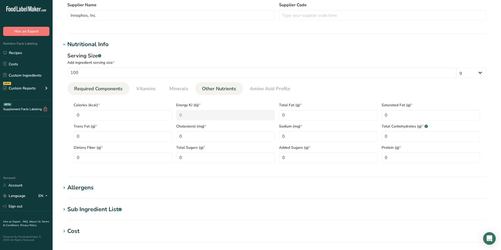
click at [210, 90] on span "Other Nutrients" at bounding box center [219, 88] width 34 height 7
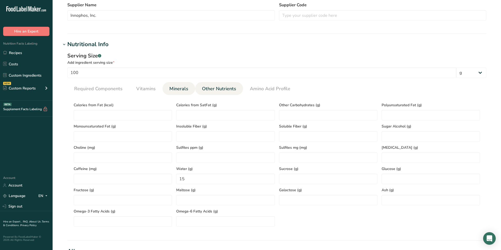
click at [176, 92] on span "Minerals" at bounding box center [178, 88] width 19 height 7
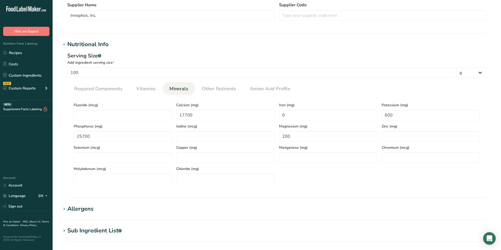
scroll to position [105, 0]
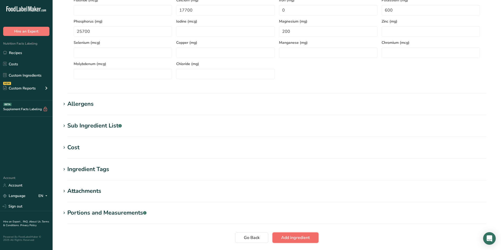
click at [290, 237] on span "Add ingredient" at bounding box center [295, 238] width 29 height 6
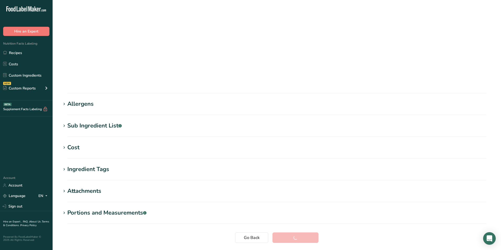
scroll to position [32, 0]
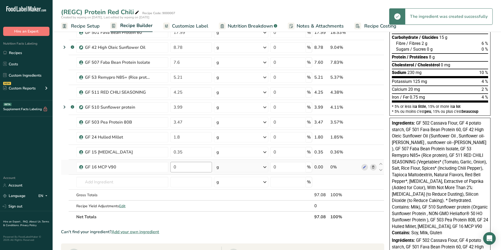
scroll to position [79, 0]
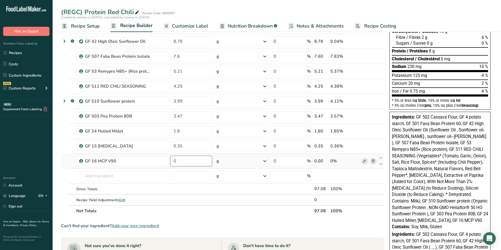
click at [195, 164] on input "0" at bounding box center [191, 161] width 42 height 11
type input "0.34"
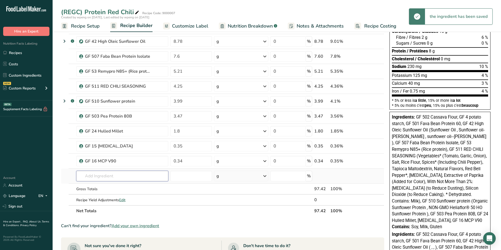
click at [121, 176] on input "text" at bounding box center [122, 176] width 92 height 11
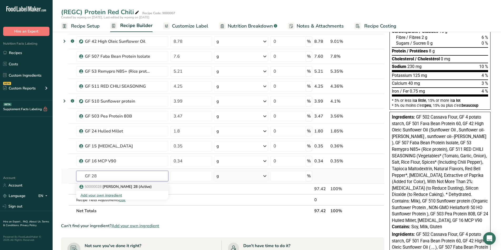
type input "GF 28"
click at [124, 190] on link "50000028 GF Sapp 28 (Active)" at bounding box center [122, 187] width 92 height 9
type input "GF Sapp 28 (Active)"
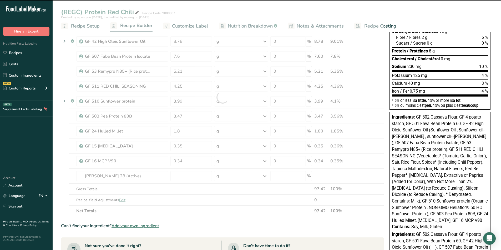
type input "0"
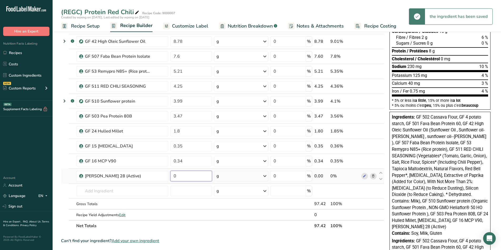
click at [194, 178] on input "0" at bounding box center [191, 176] width 42 height 11
type input "0.09"
click at [106, 191] on input "text" at bounding box center [122, 191] width 92 height 11
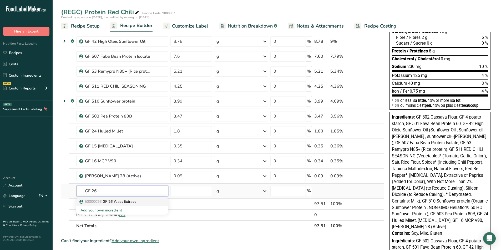
type input "GF 26 Yeast Extract"
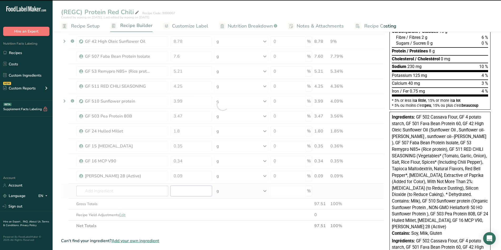
type input "0"
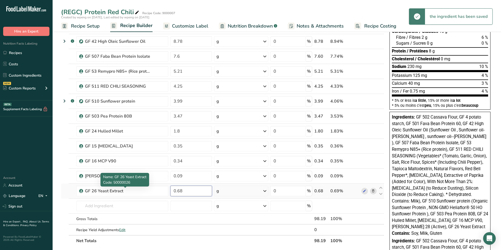
type input "0.68"
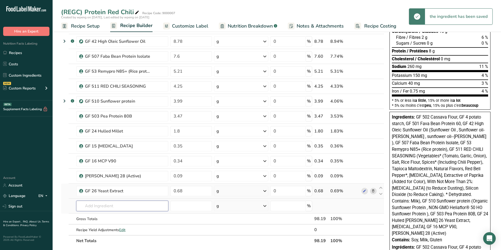
click at [104, 204] on input "text" at bounding box center [122, 206] width 92 height 11
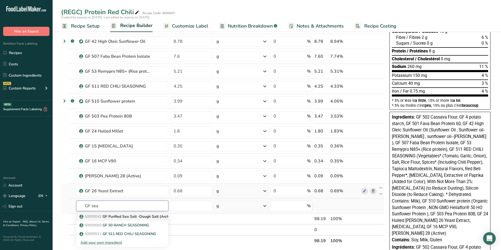
type input "GF Purified Sea Salt -Dough Salt (Archived)"
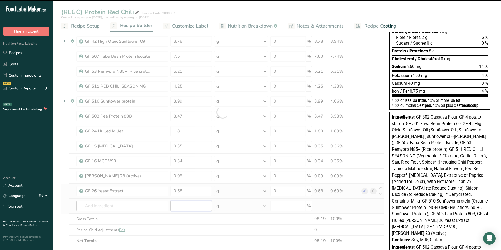
type input "0"
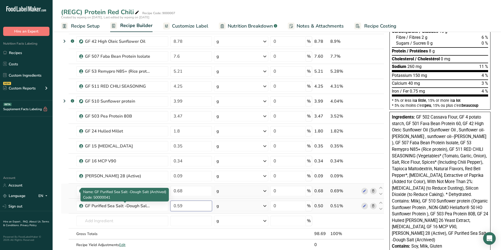
type input "0.59"
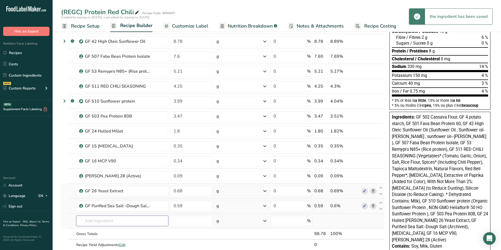
click at [104, 223] on input "text" at bounding box center [122, 221] width 92 height 11
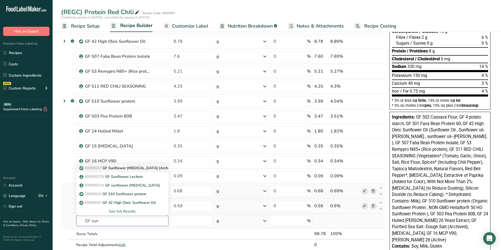
type input "GF Sunflower Lecithin (Archived)"
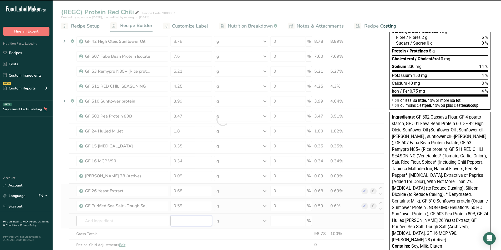
type input "0"
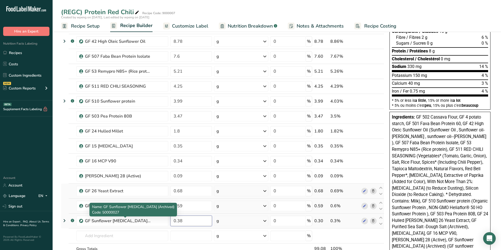
type input "0.38"
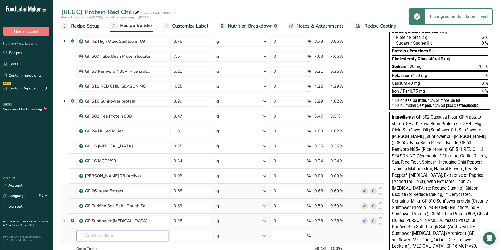
click at [102, 233] on input "text" at bounding box center [122, 236] width 92 height 11
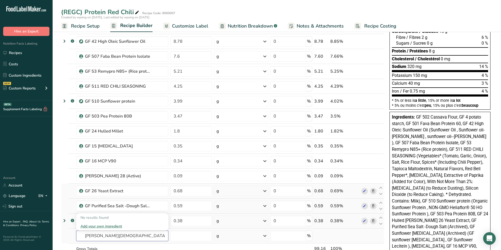
type input "GF monk"
click at [106, 229] on div "Add your own ingredient" at bounding box center [122, 227] width 84 height 6
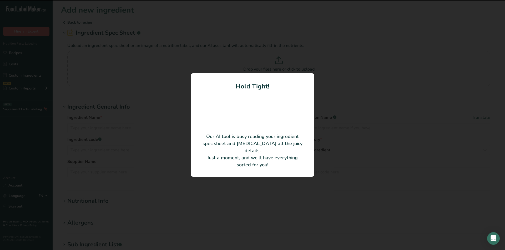
type input "Monk Fruit Concentrate Juice Powder"
type input "Hunan Huacheng Biotech,Inc"
type input "LHG-MP-MV3.5"
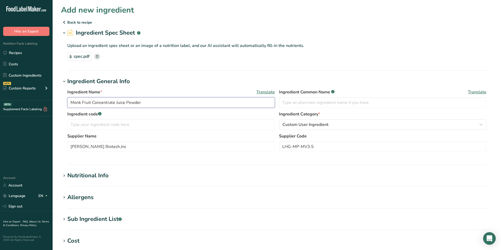
click at [70, 104] on input "Monk Fruit Concentrate Juice Powder" at bounding box center [170, 102] width 207 height 11
type input "GF 508 Monk Fruit Concentrate Juice Powder"
click at [103, 129] on input "text" at bounding box center [170, 125] width 207 height 11
type input "50000508"
click at [291, 123] on span "Custom User Ingredient" at bounding box center [305, 125] width 46 height 6
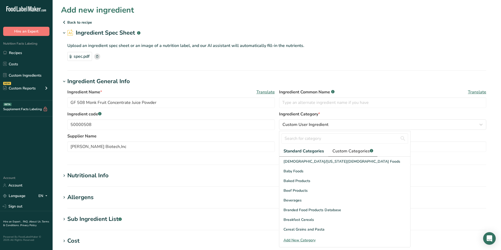
click at [351, 150] on span "Custom Categories .a-a{fill:#347362;}.b-a{fill:#fff;}" at bounding box center [352, 151] width 41 height 6
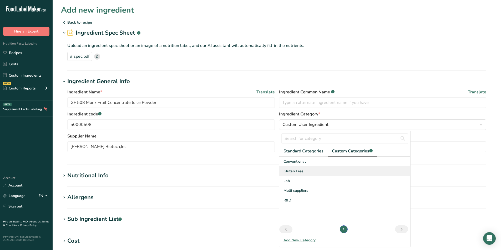
click at [292, 173] on span "Gluten Free" at bounding box center [293, 172] width 20 height 6
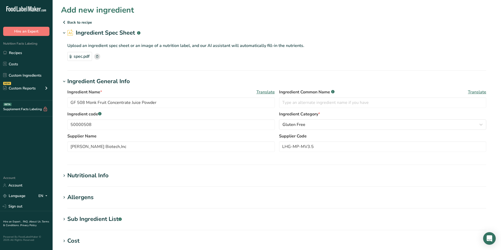
click at [98, 177] on div "Nutritional Info" at bounding box center [87, 176] width 41 height 9
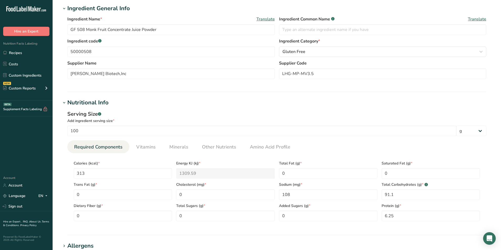
scroll to position [105, 0]
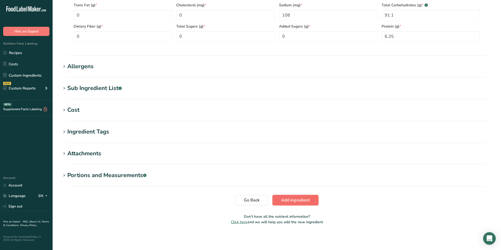
click at [301, 200] on span "Add ingredient" at bounding box center [295, 200] width 29 height 6
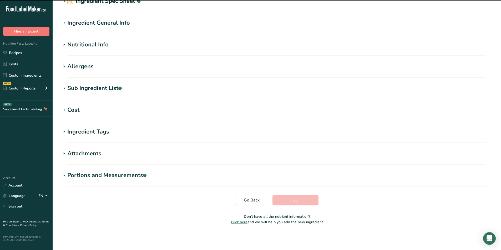
scroll to position [32, 0]
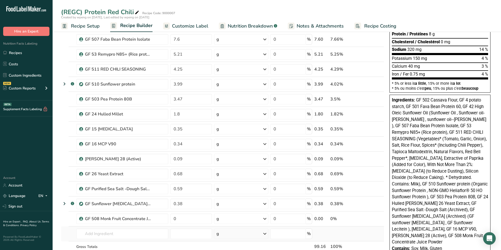
scroll to position [105, 0]
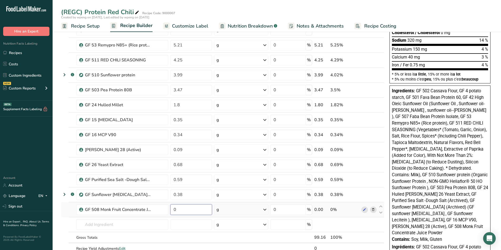
click at [188, 209] on input "0" at bounding box center [191, 210] width 42 height 11
type input "0.37"
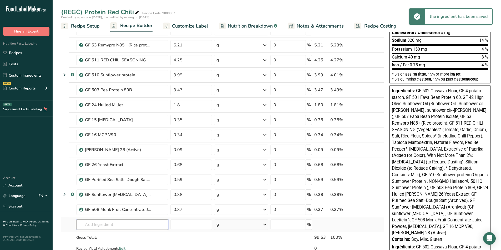
click at [120, 227] on input "text" at bounding box center [122, 225] width 92 height 11
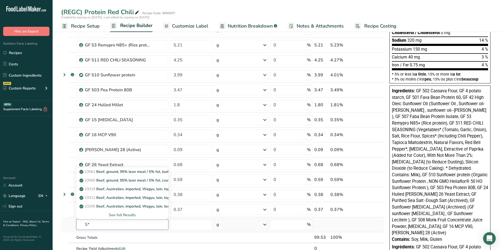
type input "5"
type input "GF 18 Instant yeast"
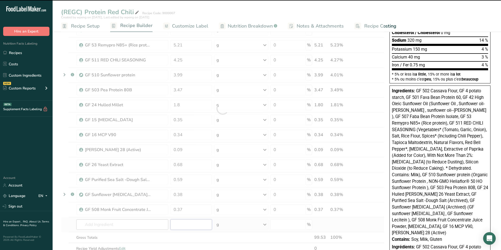
type input "0"
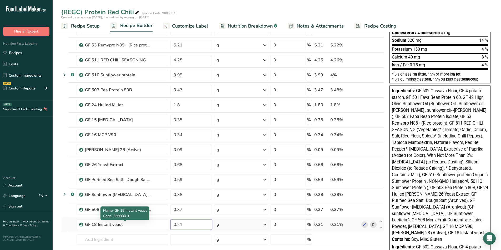
type input "0.21"
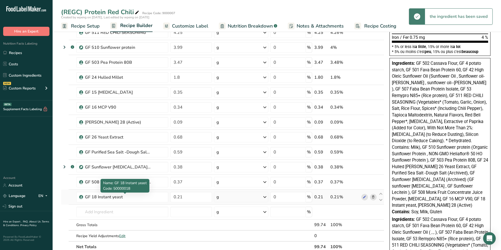
scroll to position [132, 0]
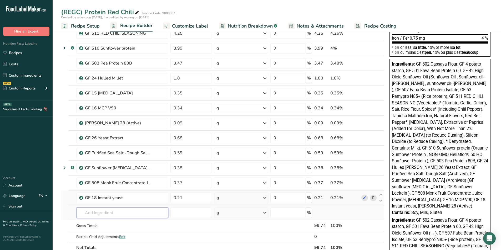
click at [118, 210] on input "text" at bounding box center [122, 213] width 92 height 11
type input "GF but"
click at [115, 191] on link "50000052 GF Non Dairy Butter Flav (Active)" at bounding box center [122, 195] width 92 height 9
type input "GF Non Dairy Butter Flav (Active)"
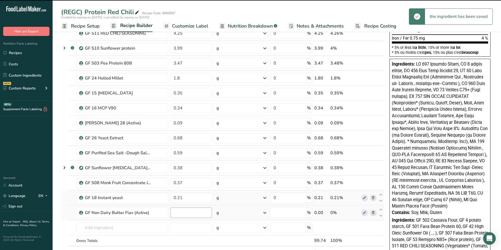
type input "0"
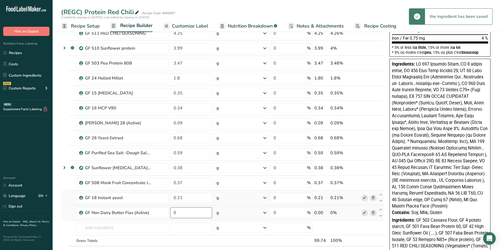
click at [181, 214] on input "0" at bounding box center [191, 213] width 42 height 11
type input "0.13"
click at [131, 228] on input "text" at bounding box center [122, 228] width 92 height 11
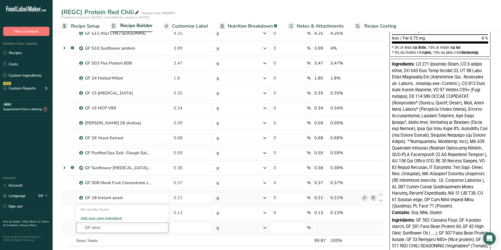
type input "GF citric"
click at [114, 219] on div "Add your own ingredient" at bounding box center [122, 219] width 84 height 6
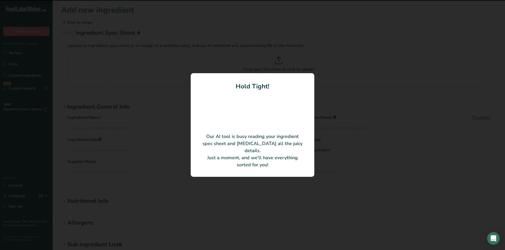
type input "Citric Acid Anhydrous"
type input "SHANDONG ENSIGN INDUSTRY CO., LTD."
type input "CA-28-F00192"
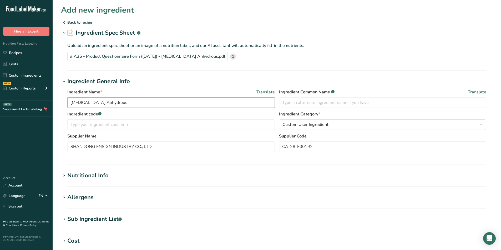
click at [71, 103] on input "Citric Acid Anhydrous" at bounding box center [170, 102] width 207 height 11
type input "GF 506 Citric Acid Anhydrous"
click at [75, 123] on input "text" at bounding box center [170, 125] width 207 height 11
type input "50000506"
click at [299, 130] on div "Ingredient code .a-a{fill:#347362;}.b-a{fill:#fff;} 50000506 Ingredient Categor…" at bounding box center [276, 122] width 419 height 22
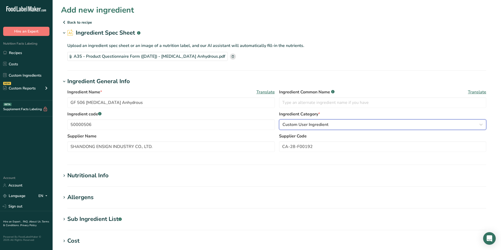
click at [300, 127] on span "Custom User Ingredient" at bounding box center [305, 125] width 46 height 6
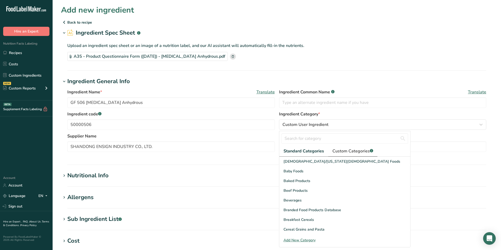
click at [337, 151] on span "Custom Categories .a-a{fill:#347362;}.b-a{fill:#fff;}" at bounding box center [352, 151] width 41 height 6
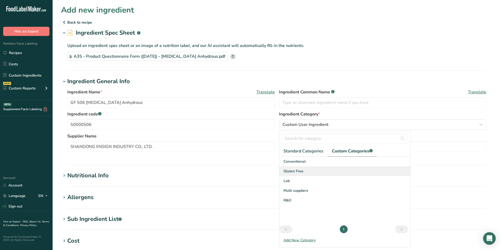
click at [290, 172] on span "Gluten Free" at bounding box center [293, 172] width 20 height 6
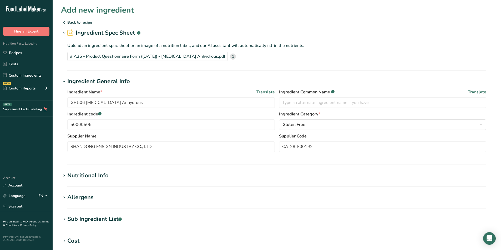
click at [76, 177] on div "Nutritional Info" at bounding box center [87, 176] width 41 height 9
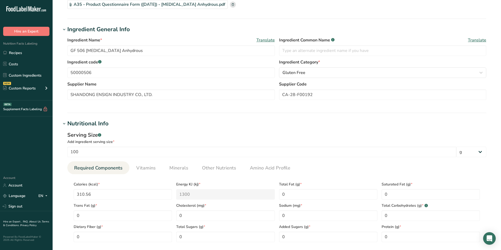
scroll to position [53, 0]
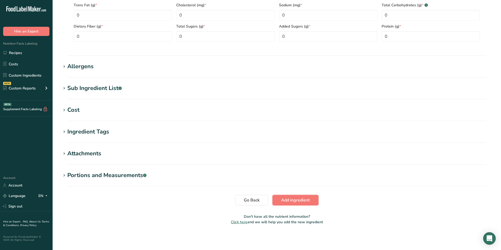
click at [306, 199] on span "Add ingredient" at bounding box center [295, 200] width 29 height 6
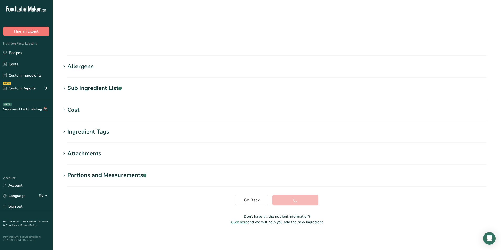
scroll to position [32, 0]
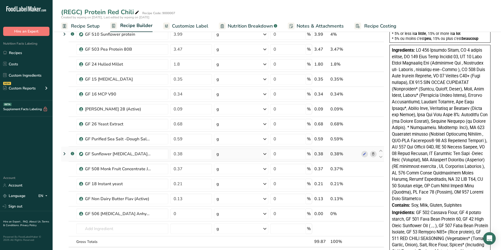
scroll to position [236, 0]
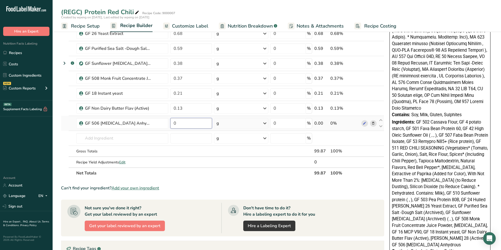
click at [182, 125] on input "0" at bounding box center [191, 123] width 42 height 11
type input "0.07"
click at [117, 133] on input "text" at bounding box center [122, 138] width 92 height 11
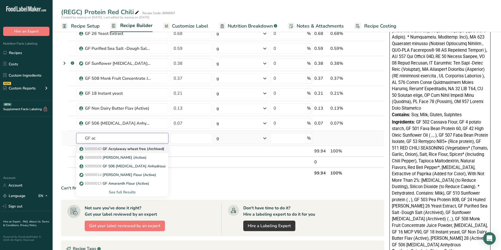
type input "GF Acrylaway wheat free (Archived)"
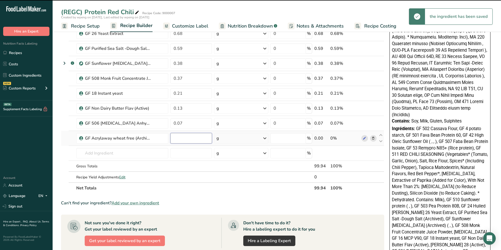
type input "0"
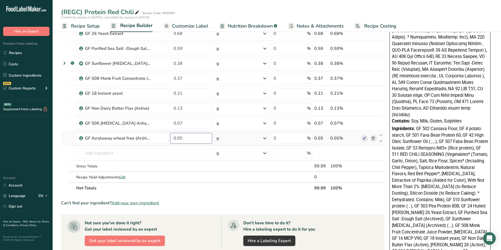
type input "0.05"
click at [132, 156] on input "text" at bounding box center [122, 153] width 92 height 11
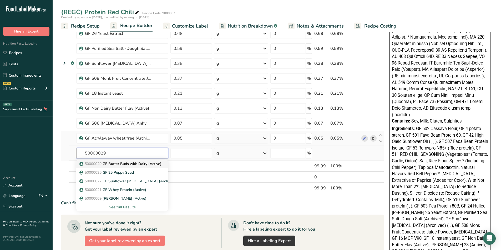
type input "GF Butter Buds with Dairy (Active)"
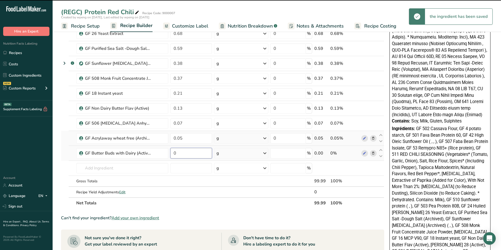
type input "00"
type input "0"
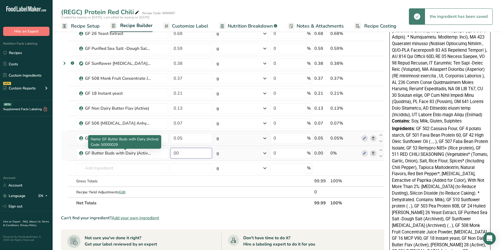
type input "0"
type input "0.0003"
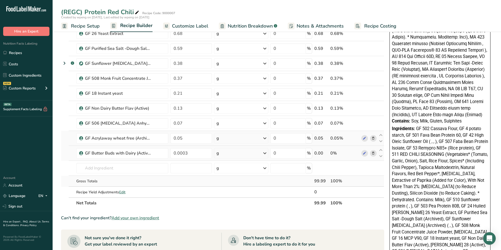
click at [201, 185] on td at bounding box center [191, 181] width 44 height 11
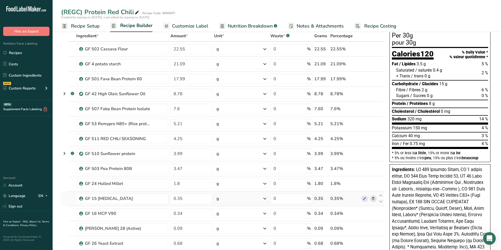
scroll to position [0, 0]
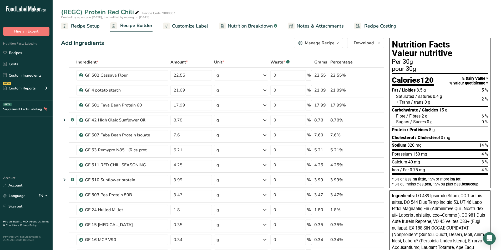
click at [191, 24] on span "Customize Label" at bounding box center [190, 26] width 36 height 7
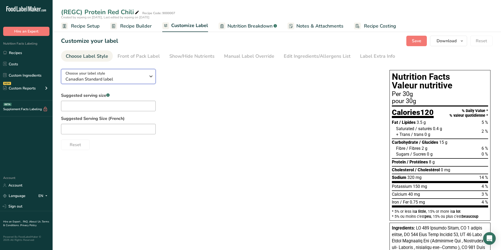
click at [145, 80] on span "Canadian Standard label" at bounding box center [105, 79] width 80 height 6
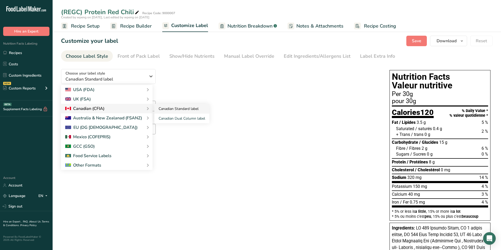
click at [172, 111] on link "Canadian Standard label" at bounding box center [181, 109] width 55 height 10
click at [324, 116] on label "Suggested Serving Size (French)" at bounding box center [220, 119] width 318 height 6
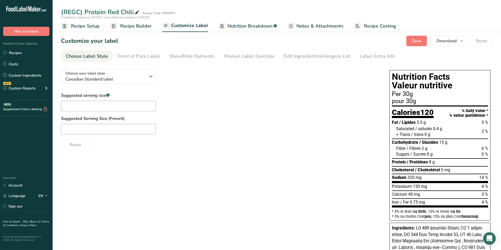
click at [84, 28] on span "Recipe Setup" at bounding box center [85, 26] width 29 height 7
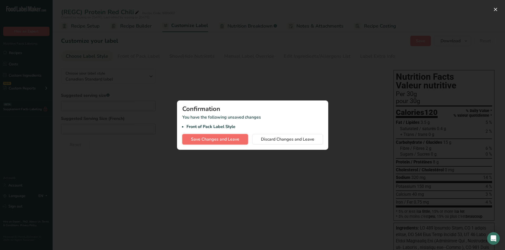
click at [227, 141] on span "Save Changes and Leave" at bounding box center [215, 139] width 48 height 6
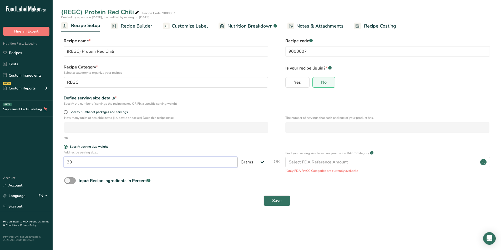
click at [171, 161] on input "30" at bounding box center [151, 162] width 174 height 11
type input "33"
click at [282, 199] on button "Save" at bounding box center [276, 201] width 27 height 11
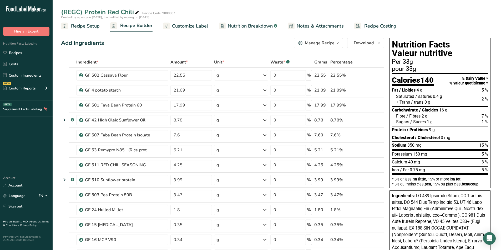
click at [69, 26] on link "Recipe Setup" at bounding box center [80, 26] width 39 height 12
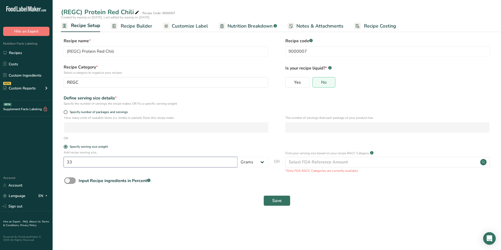
click at [99, 160] on input "33" at bounding box center [151, 162] width 174 height 11
type input "30"
click at [281, 203] on span "Save" at bounding box center [276, 201] width 9 height 6
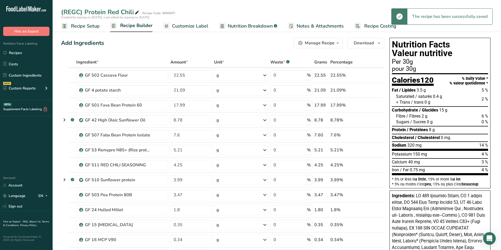
click at [128, 29] on link "Recipe Builder" at bounding box center [131, 26] width 42 height 13
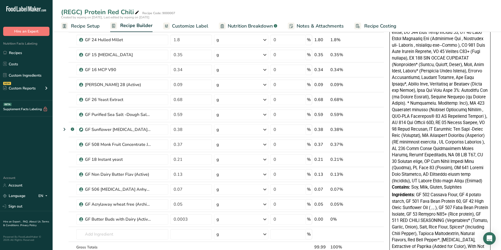
scroll to position [158, 0]
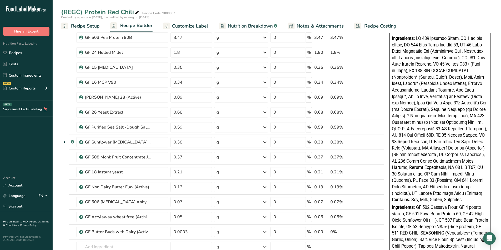
click at [179, 23] on span "Customize Label" at bounding box center [190, 26] width 36 height 7
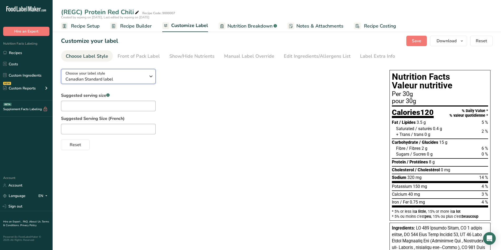
click at [143, 76] on div "Choose your label style Canadian Standard label" at bounding box center [105, 77] width 80 height 12
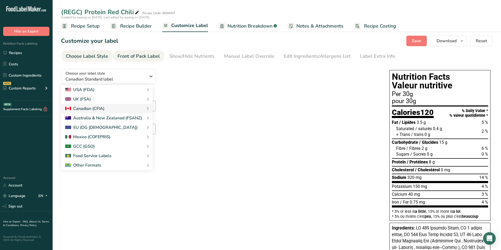
click at [142, 53] on div "Front of Pack Label" at bounding box center [138, 56] width 42 height 7
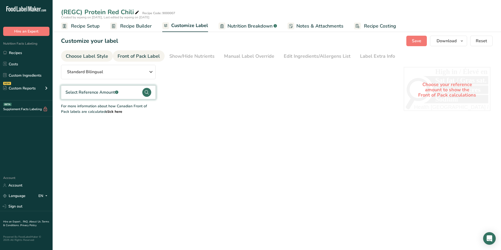
click at [94, 57] on div "Choose Label Style" at bounding box center [87, 56] width 42 height 7
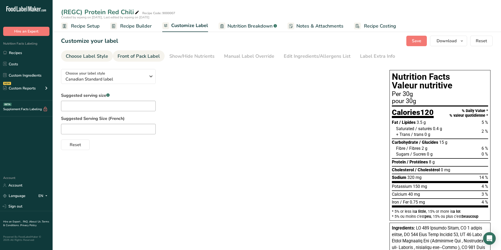
click at [130, 57] on div "Front of Pack Label" at bounding box center [138, 56] width 42 height 7
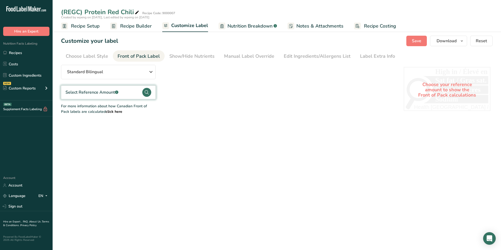
click at [147, 95] on circle at bounding box center [146, 92] width 9 height 9
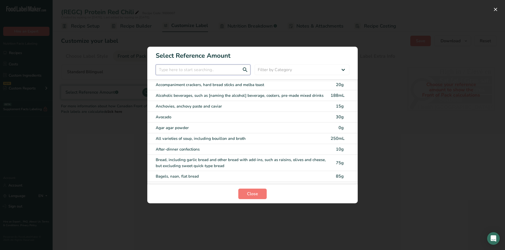
click at [194, 72] on input "FOP Category Selection Modal" at bounding box center [203, 70] width 95 height 11
click at [193, 66] on input "FOP Category Selection Modal" at bounding box center [203, 70] width 95 height 11
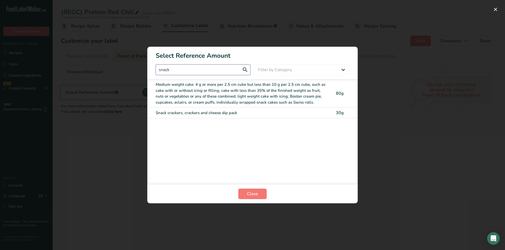
type input "snack"
click at [234, 113] on div "Snack crackers, crackers and cheese dip pack" at bounding box center [242, 113] width 172 height 6
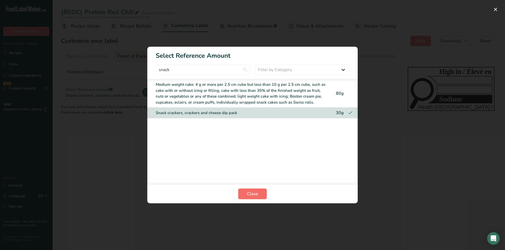
click at [259, 191] on button "Close" at bounding box center [252, 194] width 28 height 11
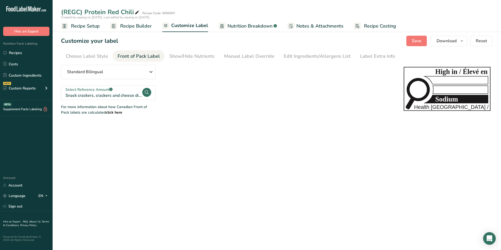
click at [419, 75] on icon "High in / Élevé en Sodium Health Canada / Santé Canada" at bounding box center [446, 89] width 87 height 44
click at [445, 77] on icon "High in / Élevé en Sodium Health Canada / Santé Canada" at bounding box center [446, 89] width 87 height 44
click at [451, 44] on span "Download" at bounding box center [446, 41] width 20 height 6
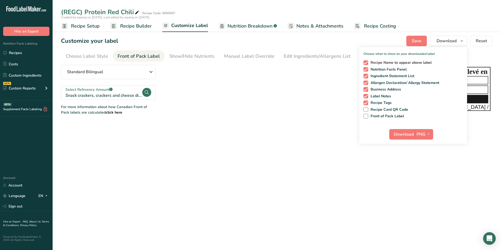
click at [367, 63] on span at bounding box center [365, 62] width 5 height 5
click at [367, 63] on input "Recipe Name to appear above label" at bounding box center [364, 62] width 3 height 3
checkbox input "false"
click at [367, 71] on span at bounding box center [365, 69] width 5 height 5
click at [367, 71] on input "Nutrition Facts Panel" at bounding box center [364, 69] width 3 height 3
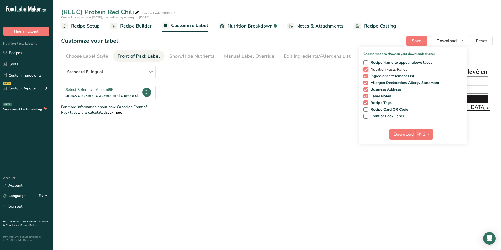
checkbox input "false"
click at [367, 79] on div "Recipe Name to appear above label Nutrition Facts Panel Ingredient Statement Li…" at bounding box center [413, 88] width 108 height 60
click at [364, 76] on span at bounding box center [365, 76] width 5 height 5
click at [364, 76] on input "Ingredient Statement List" at bounding box center [364, 75] width 3 height 3
checkbox input "false"
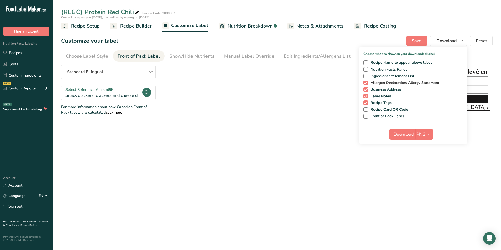
click at [365, 83] on span at bounding box center [365, 83] width 5 height 5
click at [365, 83] on input "Allergen Declaration/ Allergy Statement" at bounding box center [364, 82] width 3 height 3
checkbox input "false"
click at [367, 89] on span at bounding box center [365, 89] width 5 height 5
click at [367, 89] on input "Business Address" at bounding box center [364, 89] width 3 height 3
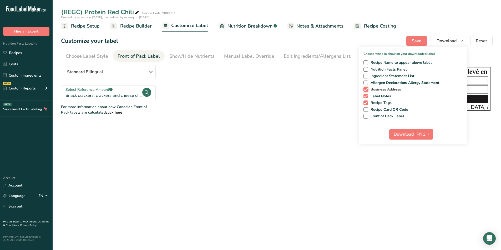
checkbox input "false"
click at [363, 99] on div "Recipe Name to appear above label Nutrition Facts Panel Ingredient Statement Li…" at bounding box center [413, 88] width 108 height 60
click at [366, 97] on span at bounding box center [365, 96] width 5 height 5
click at [366, 97] on input "Label Notes" at bounding box center [364, 96] width 3 height 3
checkbox input "false"
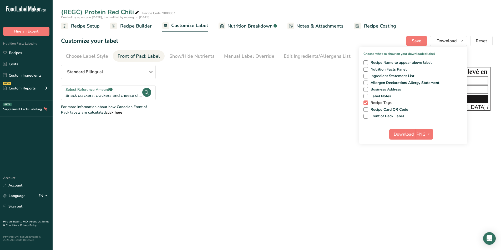
click at [367, 101] on span at bounding box center [365, 103] width 5 height 5
click at [367, 101] on input "Recipe Tags" at bounding box center [364, 102] width 3 height 3
checkbox input "false"
click at [368, 118] on span "Front of Pack Label" at bounding box center [386, 116] width 36 height 5
click at [367, 118] on input "Front of Pack Label" at bounding box center [364, 116] width 3 height 3
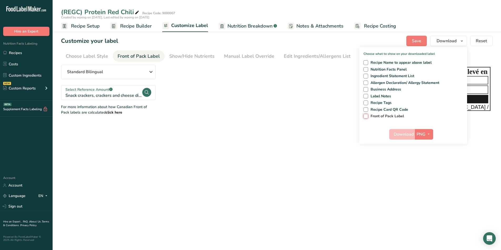
checkbox input "true"
click at [407, 132] on span "Download" at bounding box center [403, 134] width 20 height 6
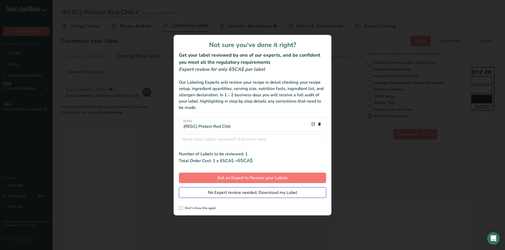
click at [242, 194] on span "No Expert review needed. Download my Label" at bounding box center [252, 193] width 89 height 6
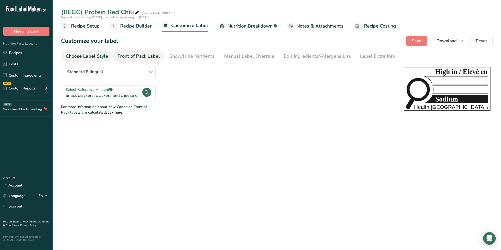
click at [96, 58] on div "Choose Label Style" at bounding box center [87, 56] width 42 height 7
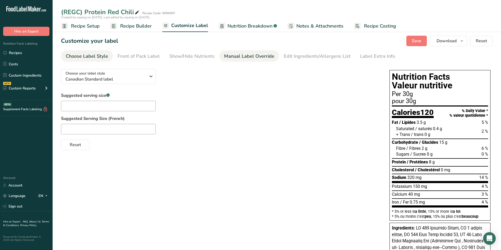
click at [259, 61] on link "Manual Label Override" at bounding box center [249, 56] width 50 height 12
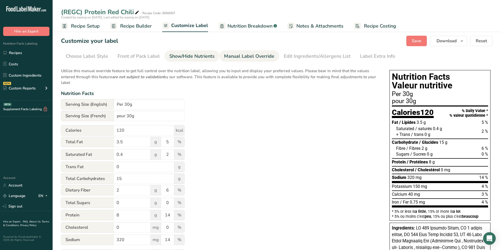
click at [199, 57] on div "Show/Hide Nutrients" at bounding box center [191, 56] width 45 height 7
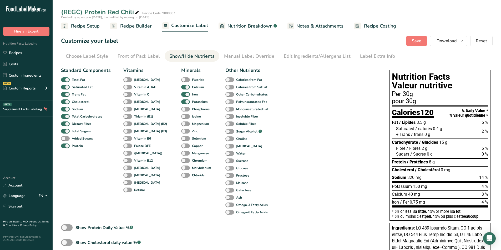
click at [225, 101] on span at bounding box center [229, 102] width 9 height 5
click at [225, 101] on input "Polyunsaturated Fat" at bounding box center [226, 101] width 3 height 3
checkbox input "true"
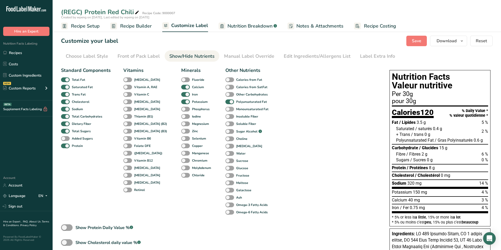
click at [225, 107] on span at bounding box center [229, 109] width 9 height 5
click at [225, 107] on input "Monounsaturated Fat" at bounding box center [226, 108] width 3 height 3
checkbox input "true"
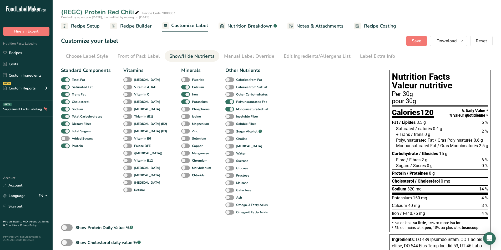
click at [225, 205] on span at bounding box center [229, 205] width 9 height 5
click at [225, 205] on input "Omega-3 Fatty Acids" at bounding box center [226, 204] width 3 height 3
checkbox input "true"
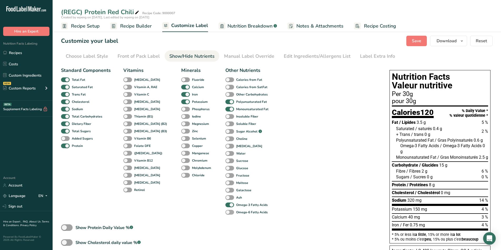
click at [225, 213] on span at bounding box center [229, 212] width 9 height 5
click at [225, 213] on input "Omega-6 Fatty Acids" at bounding box center [226, 212] width 3 height 3
checkbox input "true"
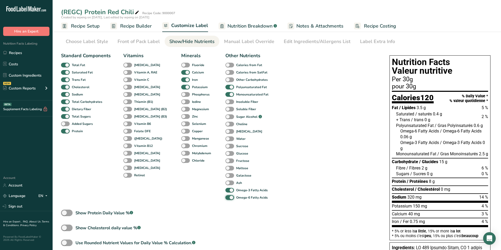
scroll to position [26, 0]
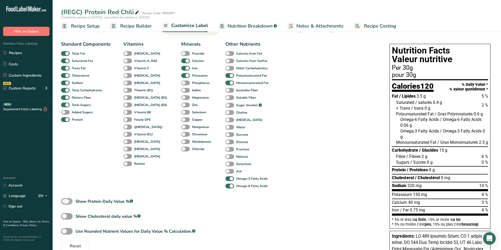
click at [69, 200] on span at bounding box center [67, 201] width 12 height 7
click at [64, 200] on input "Show Protein Daily Value % .a-a{fill:#347362;}.b-a{fill:#fff;}" at bounding box center [62, 201] width 3 height 3
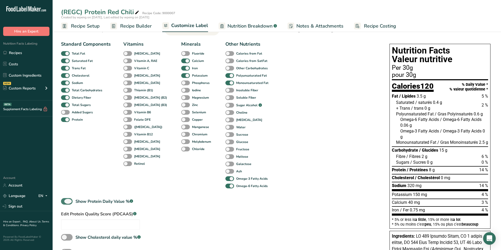
click at [69, 200] on span at bounding box center [67, 201] width 12 height 7
click at [64, 200] on input "Show Protein Daily Value % .a-a{fill:#347362;}.b-a{fill:#fff;}" at bounding box center [62, 201] width 3 height 3
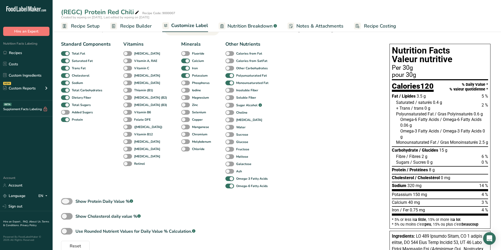
click at [69, 200] on span at bounding box center [67, 201] width 12 height 7
click at [64, 200] on input "Show Protein Daily Value % .a-a{fill:#347362;}.b-a{fill:#fff;}" at bounding box center [62, 201] width 3 height 3
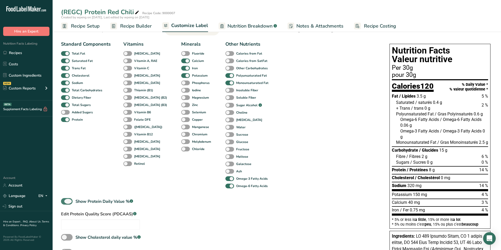
click at [69, 200] on span at bounding box center [67, 201] width 12 height 7
click at [64, 200] on input "Show Protein Daily Value % .a-a{fill:#347362;}.b-a{fill:#fff;}" at bounding box center [62, 201] width 3 height 3
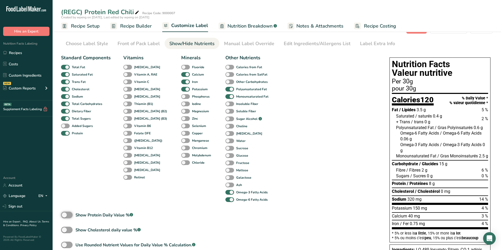
scroll to position [0, 0]
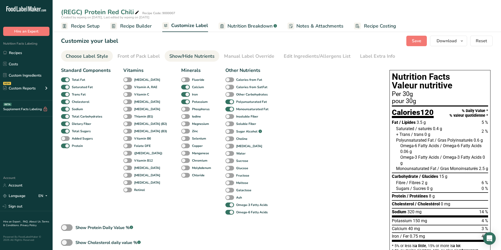
click at [102, 59] on div "Choose Label Style" at bounding box center [87, 56] width 42 height 7
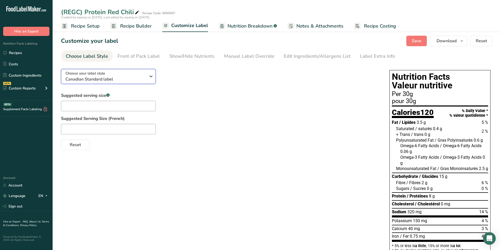
click at [143, 75] on div "Choose your label style Canadian Standard label" at bounding box center [105, 77] width 80 height 12
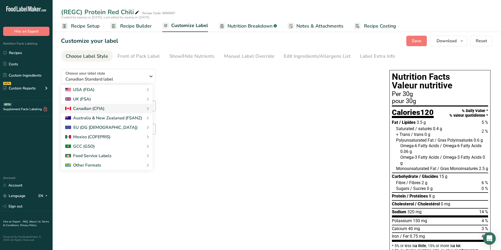
click at [228, 72] on div "Choose your label style Canadian Standard label USA (FDA) Standard FDA label Ta…" at bounding box center [220, 107] width 318 height 85
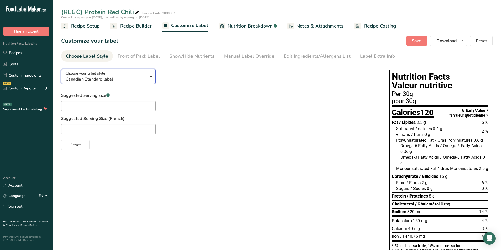
click at [120, 77] on span "Canadian Standard label" at bounding box center [105, 79] width 80 height 6
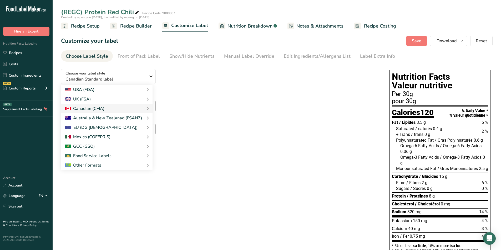
click at [265, 85] on div "Choose your label style Canadian Standard label USA (FDA) Standard FDA label Ta…" at bounding box center [220, 107] width 318 height 85
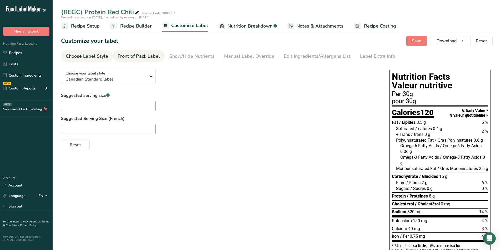
click at [146, 57] on div "Front of Pack Label" at bounding box center [138, 56] width 42 height 7
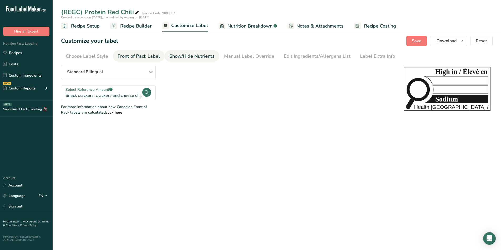
click at [195, 58] on div "Show/Hide Nutrients" at bounding box center [191, 56] width 45 height 7
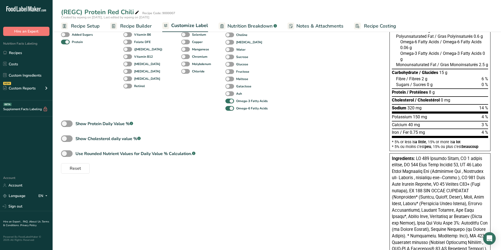
scroll to position [131, 0]
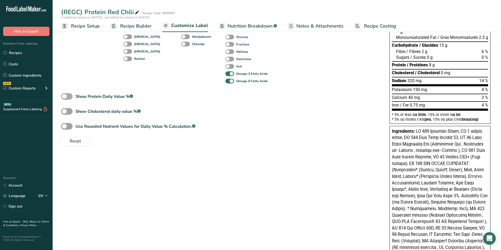
click at [71, 96] on span at bounding box center [67, 96] width 12 height 7
click at [64, 96] on input "Show Protein Daily Value % .a-a{fill:#347362;}.b-a{fill:#fff;}" at bounding box center [62, 96] width 3 height 3
checkbox input "true"
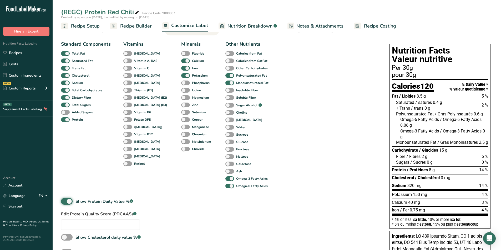
scroll to position [0, 0]
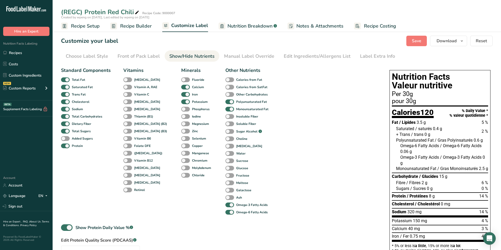
click at [235, 28] on span "Nutrition Breakdown" at bounding box center [249, 26] width 45 height 7
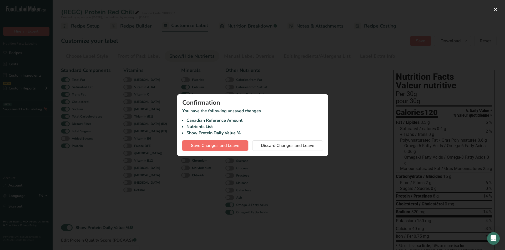
click at [203, 143] on span "Save Changes and Leave" at bounding box center [215, 146] width 48 height 6
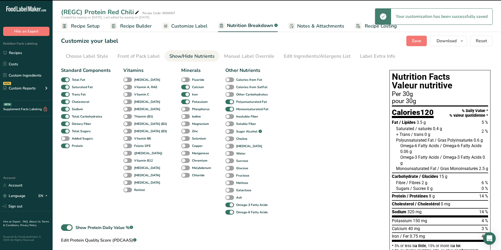
select select "Calories"
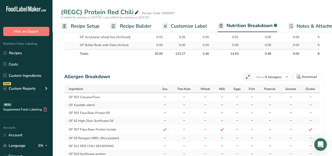
scroll to position [459, 0]
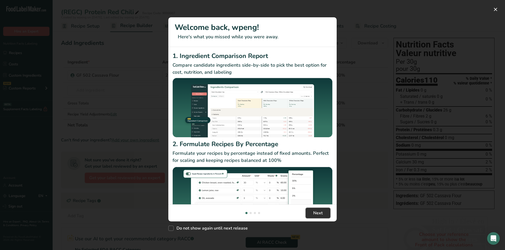
click at [321, 214] on span "Next" at bounding box center [317, 213] width 9 height 6
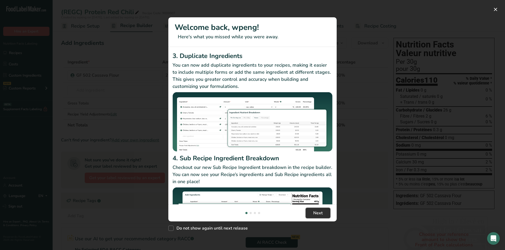
click at [321, 213] on span "Next" at bounding box center [317, 213] width 9 height 6
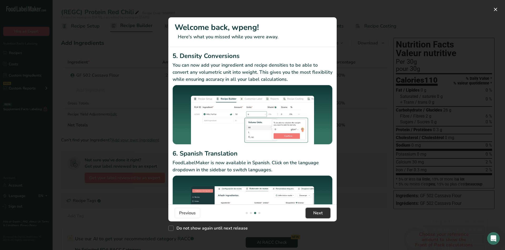
click at [321, 213] on span "Next" at bounding box center [317, 213] width 9 height 6
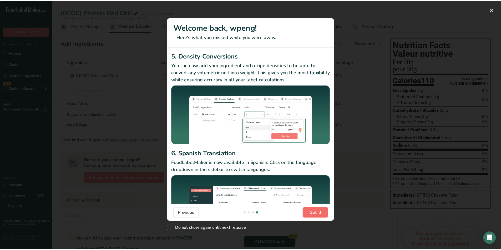
scroll to position [0, 505]
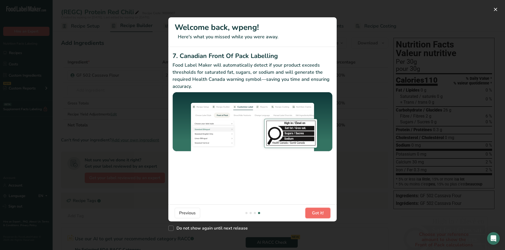
click at [321, 213] on span "Got it!" at bounding box center [318, 213] width 12 height 6
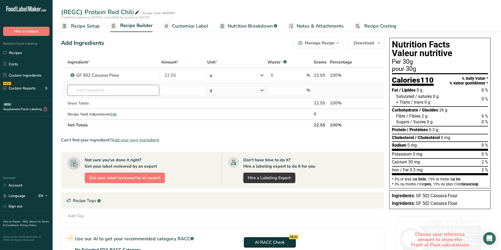
click at [92, 91] on input "text" at bounding box center [113, 90] width 91 height 11
type input "G"
click at [122, 138] on span "Add your own ingredient" at bounding box center [135, 140] width 48 height 6
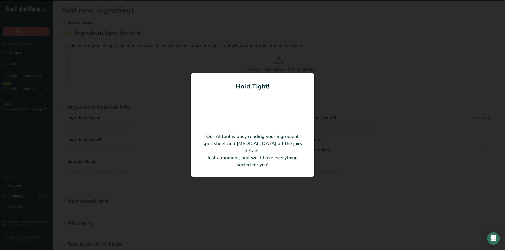
type input "Pregelatinized potato starch"
type input "Royal Avebe"
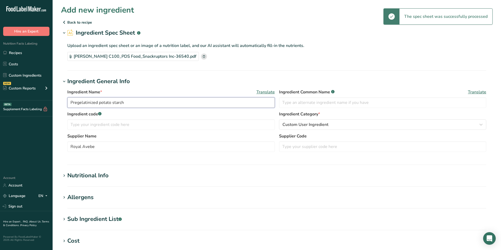
click at [69, 102] on input "Pregelatinized potato starch" at bounding box center [170, 102] width 207 height 11
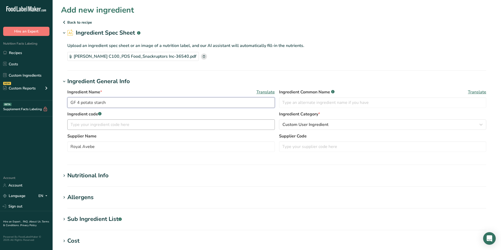
type input "GF 4 potato starch"
click at [85, 127] on input "text" at bounding box center [170, 125] width 207 height 11
type input "50000004"
click at [294, 123] on span "Custom User Ingredient" at bounding box center [305, 125] width 46 height 6
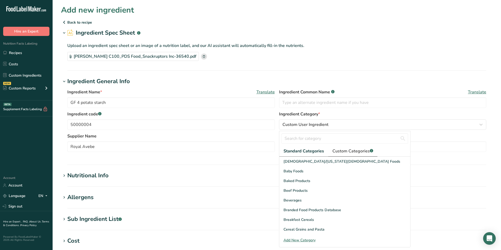
click at [346, 150] on span "Custom Categories .a-a{fill:#347362;}.b-a{fill:#fff;}" at bounding box center [352, 151] width 41 height 6
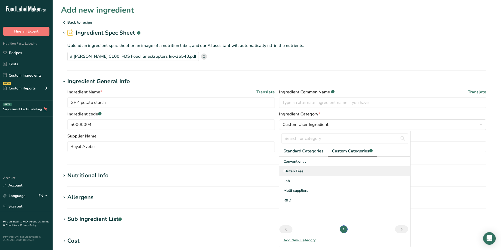
click at [293, 169] on span "Gluten Free" at bounding box center [293, 172] width 20 height 6
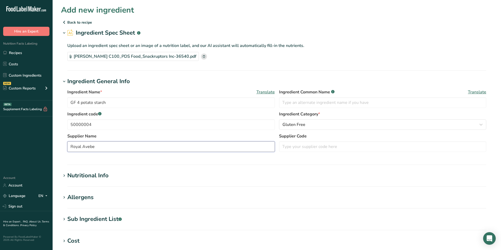
click at [128, 144] on input "Royal Avebe" at bounding box center [170, 147] width 207 height 11
click at [306, 160] on section "Ingredient General Info Ingredient Name * Translate GF 4 potato starch Ingredie…" at bounding box center [276, 121] width 431 height 88
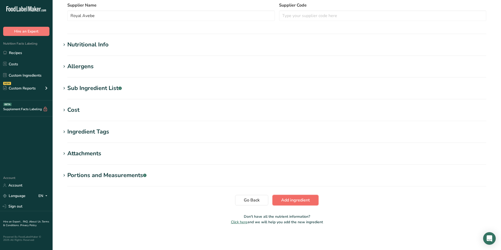
click at [293, 198] on span "Add ingredient" at bounding box center [295, 200] width 29 height 6
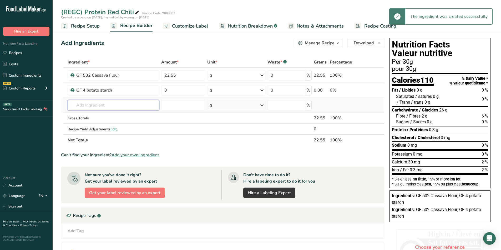
click at [100, 107] on input "text" at bounding box center [113, 105] width 91 height 11
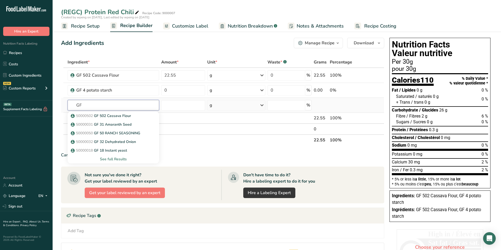
type input "G"
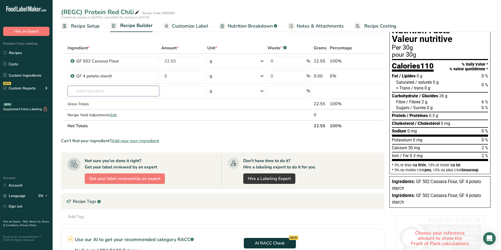
scroll to position [26, 0]
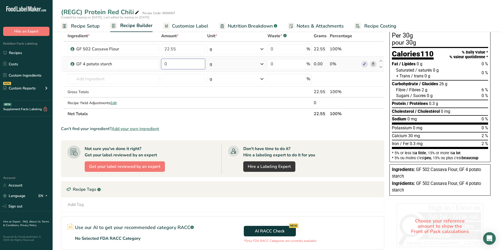
click at [172, 62] on input "0" at bounding box center [183, 64] width 44 height 11
type input "21.09"
click at [189, 119] on div "Ingredient * Amount * Unit * Waste * .a-a{fill:#347362;}.b-a{fill:#fff;} Grams …" at bounding box center [222, 74] width 323 height 89
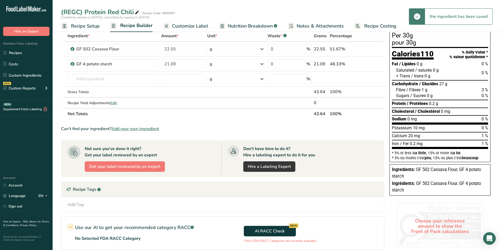
click at [153, 127] on span "Add your own ingredient" at bounding box center [135, 129] width 48 height 6
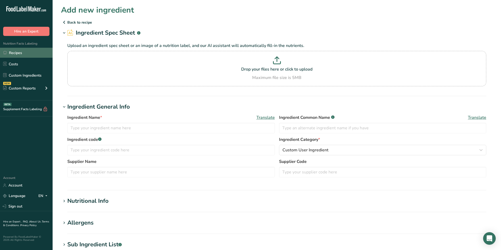
click at [16, 52] on link "Recipes" at bounding box center [26, 53] width 53 height 10
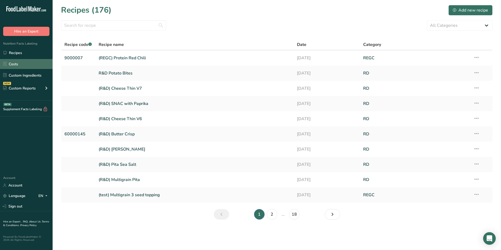
click at [10, 65] on link "Costs" at bounding box center [26, 64] width 53 height 10
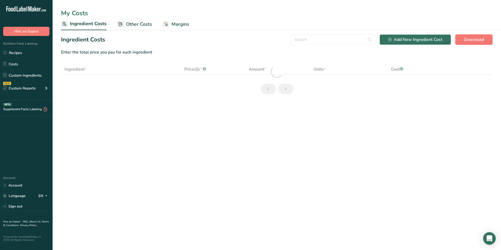
select select "1"
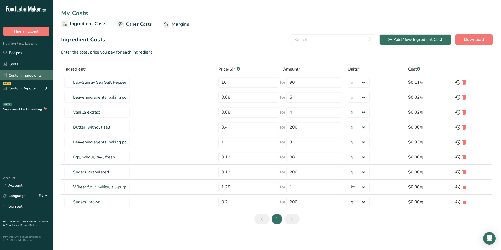
click at [19, 73] on link "Custom Ingredients" at bounding box center [26, 75] width 53 height 10
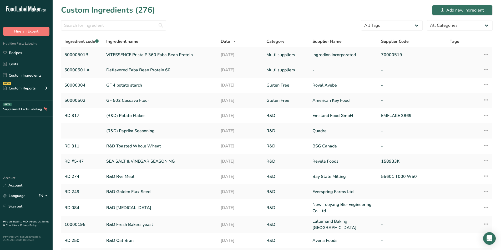
click at [486, 58] on icon at bounding box center [485, 54] width 6 height 9
click at [486, 53] on icon at bounding box center [485, 54] width 6 height 9
click at [464, 89] on div "Delete Ingredient" at bounding box center [463, 92] width 44 height 6
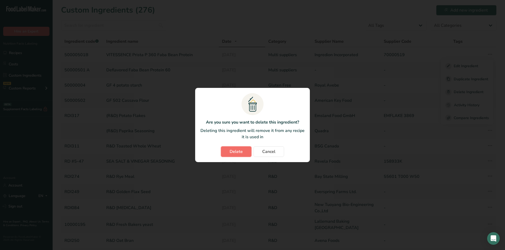
click at [238, 155] on span "Delete" at bounding box center [235, 152] width 13 height 6
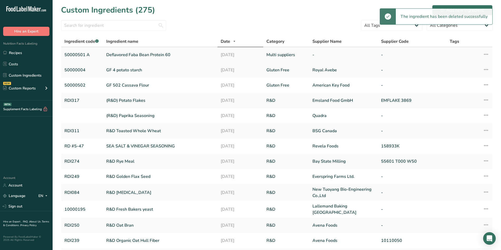
click at [125, 57] on link "Deflavored Faba Bean Protein 60" at bounding box center [160, 55] width 108 height 6
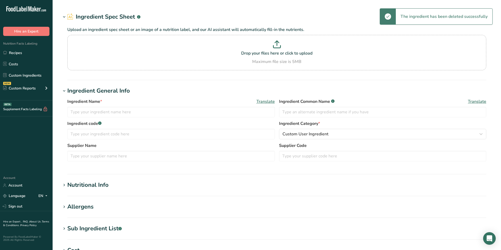
type input "Deflavored Faba Bean Protein 60"
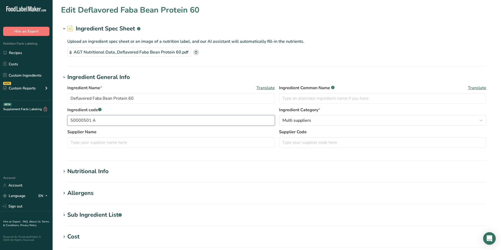
click at [98, 122] on input "50000501 A" at bounding box center [170, 120] width 207 height 11
type input "50000501"
click at [71, 96] on input "Deflavored Faba Bean Protein 60" at bounding box center [170, 98] width 207 height 11
drag, startPoint x: 107, startPoint y: 98, endPoint x: 86, endPoint y: 98, distance: 20.8
click at [86, 98] on input "GF 501 Deflavored Faba Bean Protein 60" at bounding box center [170, 98] width 207 height 11
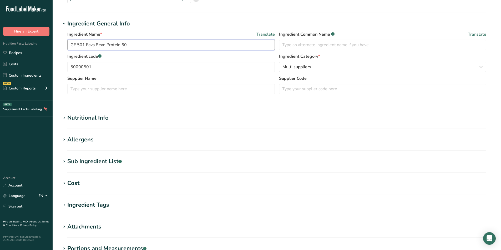
scroll to position [127, 0]
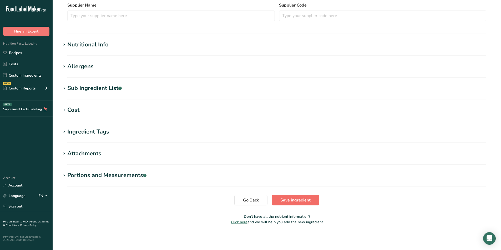
type input "GF 501 Fava Bean Protein 60"
click at [285, 200] on span "Save ingredient" at bounding box center [295, 200] width 30 height 6
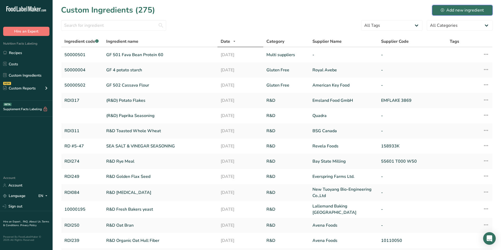
click at [474, 11] on div "Add new ingredient" at bounding box center [461, 10] width 43 height 6
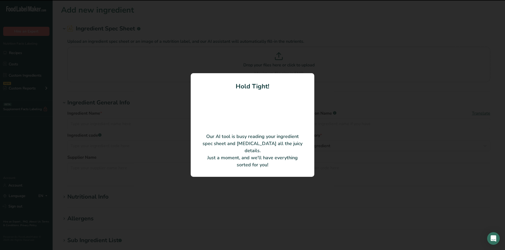
type input "NON-GMO Heliaflor® 50 HO Sunflower Protein"
type input "All Organic Treasures GmbH"
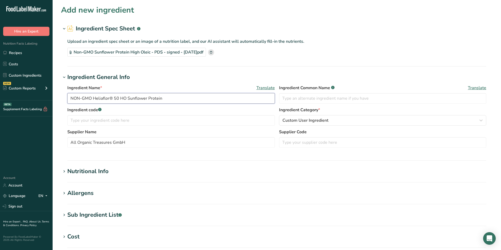
click at [68, 99] on input "NON-GMO Heliaflor® 50 HO Sunflower Protein" at bounding box center [170, 98] width 207 height 11
click at [123, 123] on input "text" at bounding box center [170, 120] width 207 height 11
type input "50000510 B"
click at [316, 116] on button "Custom User Ingredient" at bounding box center [382, 120] width 207 height 11
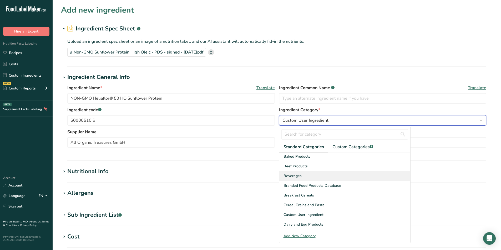
scroll to position [105, 0]
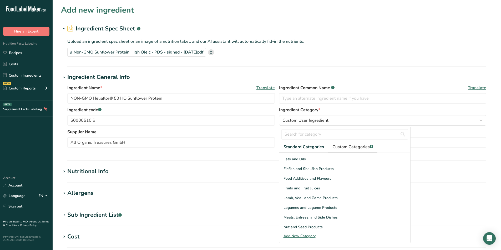
click at [334, 150] on span "Custom Categories .a-a{fill:#347362;}.b-a{fill:#fff;}" at bounding box center [352, 147] width 41 height 6
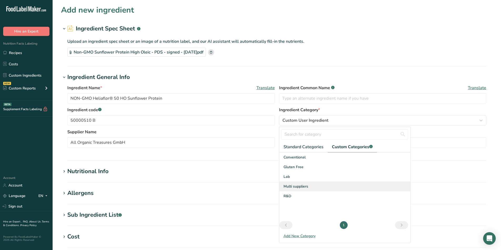
click at [294, 187] on span "Multi suppliers" at bounding box center [295, 187] width 25 height 6
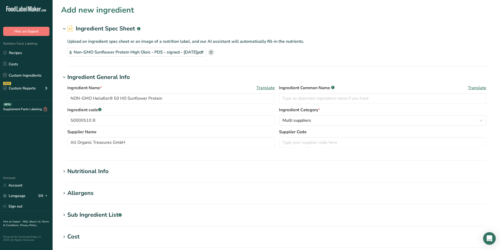
click at [115, 157] on section "Ingredient General Info Ingredient Name * Translate NON-GMO Heliaflor® 50 HO Su…" at bounding box center [276, 117] width 431 height 88
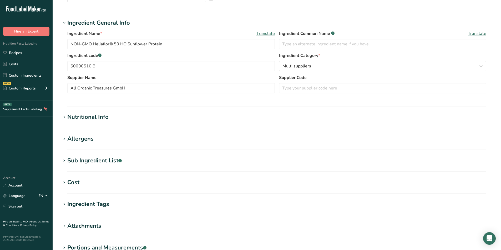
scroll to position [127, 0]
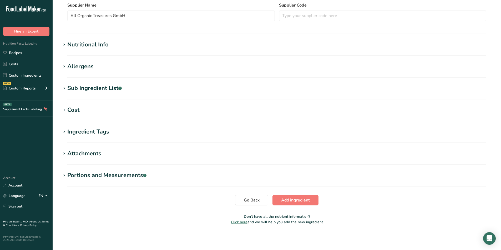
click at [97, 48] on div "Nutritional Info" at bounding box center [87, 44] width 41 height 9
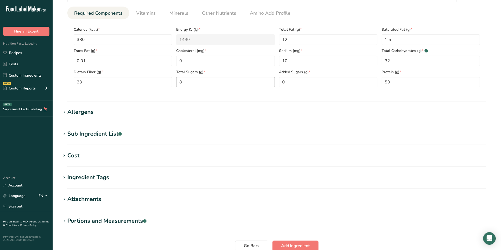
scroll to position [249, 0]
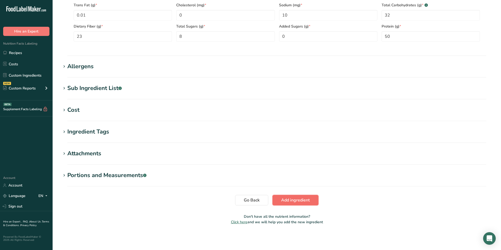
click at [308, 199] on span "Add ingredient" at bounding box center [295, 200] width 29 height 6
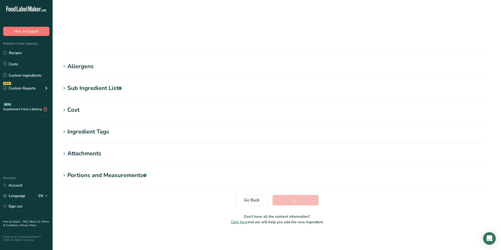
scroll to position [28, 0]
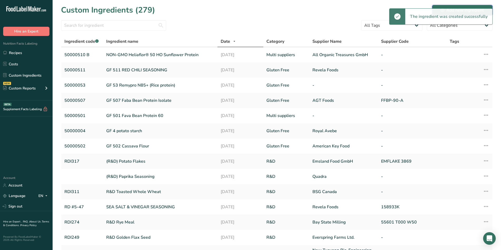
click at [474, 5] on button "Add new ingredient" at bounding box center [462, 10] width 60 height 11
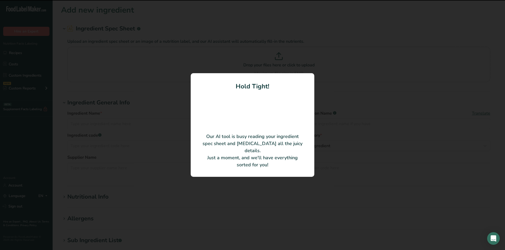
type input "Organic Sunflower Protein"
type input "All Organic Treasures GmbH"
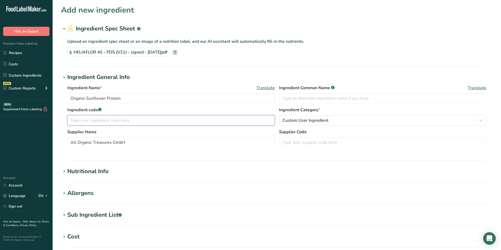
click at [91, 122] on input "text" at bounding box center [170, 120] width 207 height 11
type input "G"
type input "50000510A"
click at [306, 122] on span "Custom User Ingredient" at bounding box center [305, 120] width 46 height 6
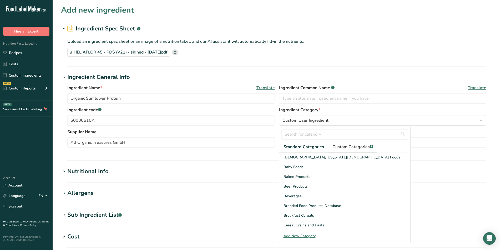
click at [336, 143] on link "Custom Categories .a-a{fill:#347362;}.b-a{fill:#fff;}" at bounding box center [352, 147] width 49 height 11
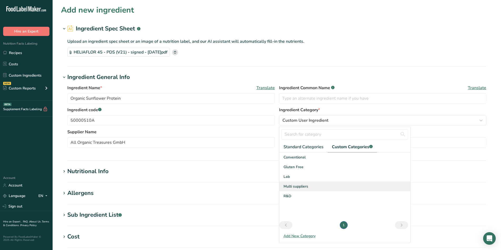
click at [298, 183] on div "Multi suppliers" at bounding box center [344, 187] width 131 height 10
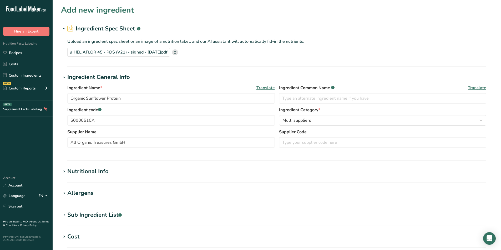
click at [78, 174] on div "Nutritional Info" at bounding box center [87, 171] width 41 height 9
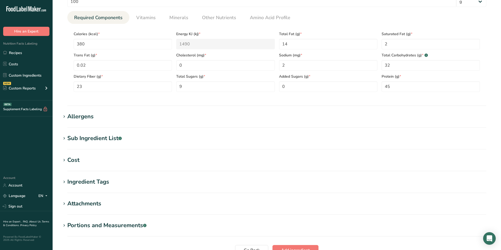
scroll to position [249, 0]
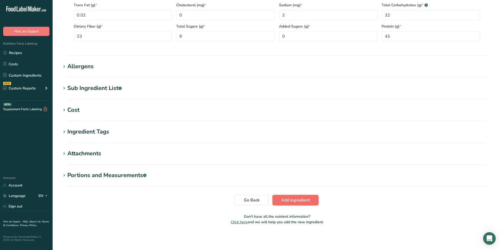
click at [299, 198] on span "Add ingredient" at bounding box center [295, 200] width 29 height 6
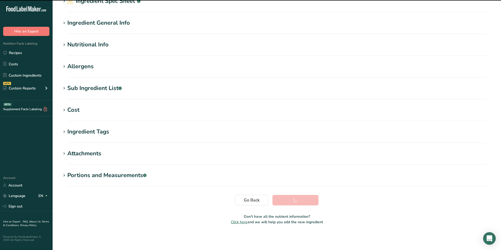
scroll to position [28, 0]
